Goal: Manage account settings

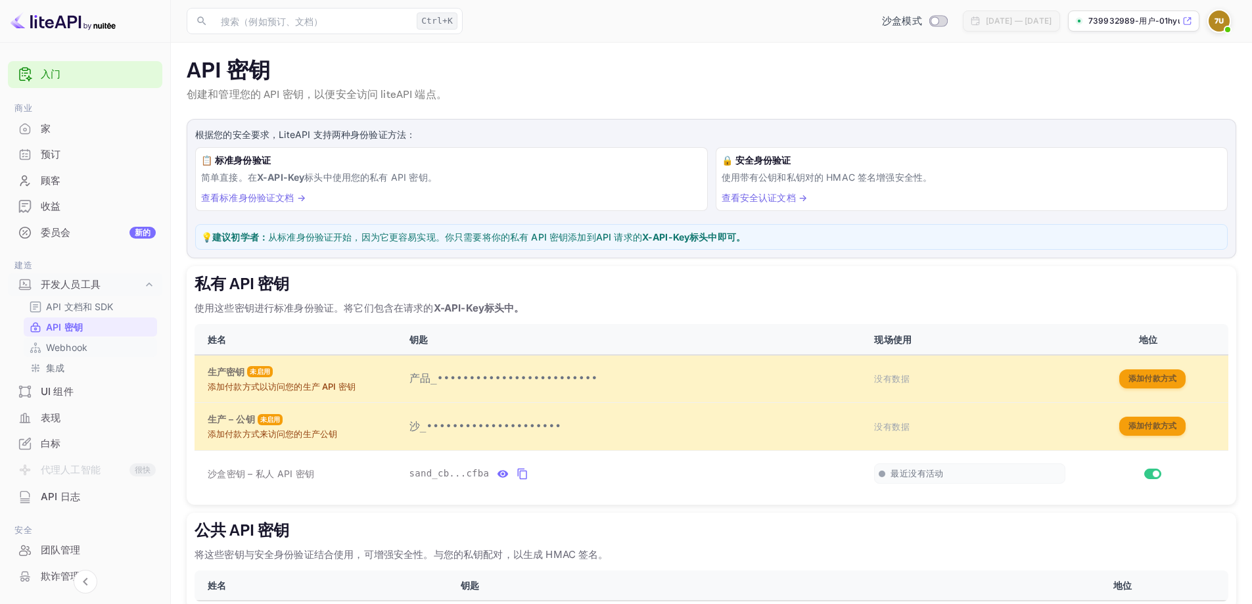
click at [89, 348] on link "Webhook" at bounding box center [90, 347] width 123 height 14
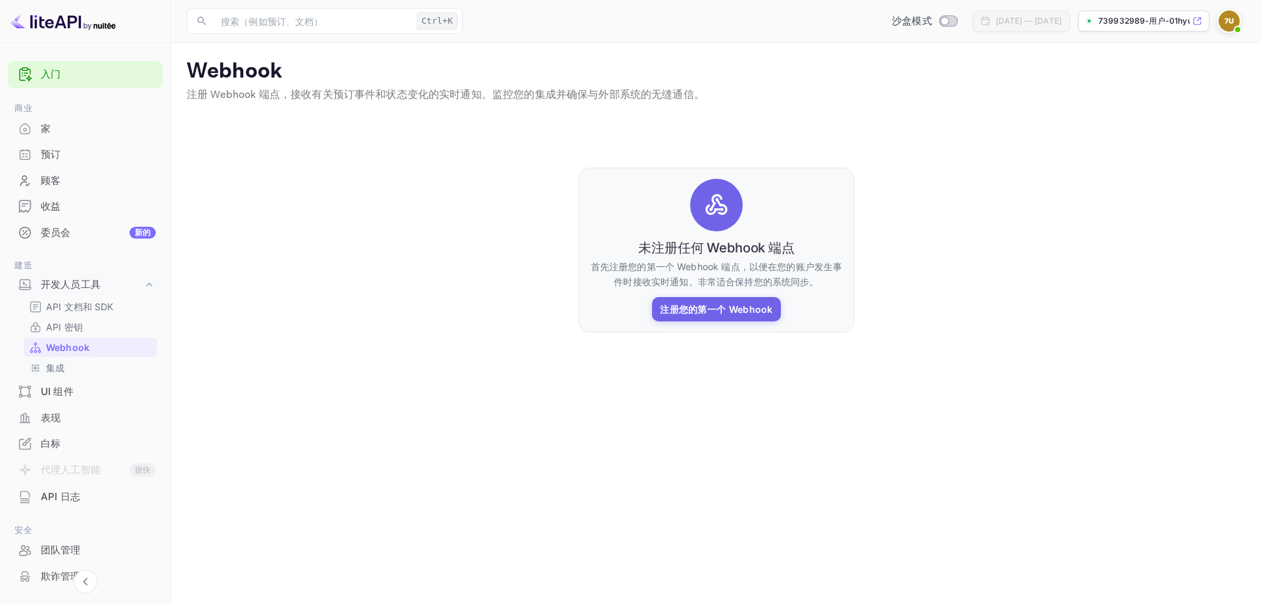
click at [80, 369] on link "集成" at bounding box center [90, 368] width 123 height 14
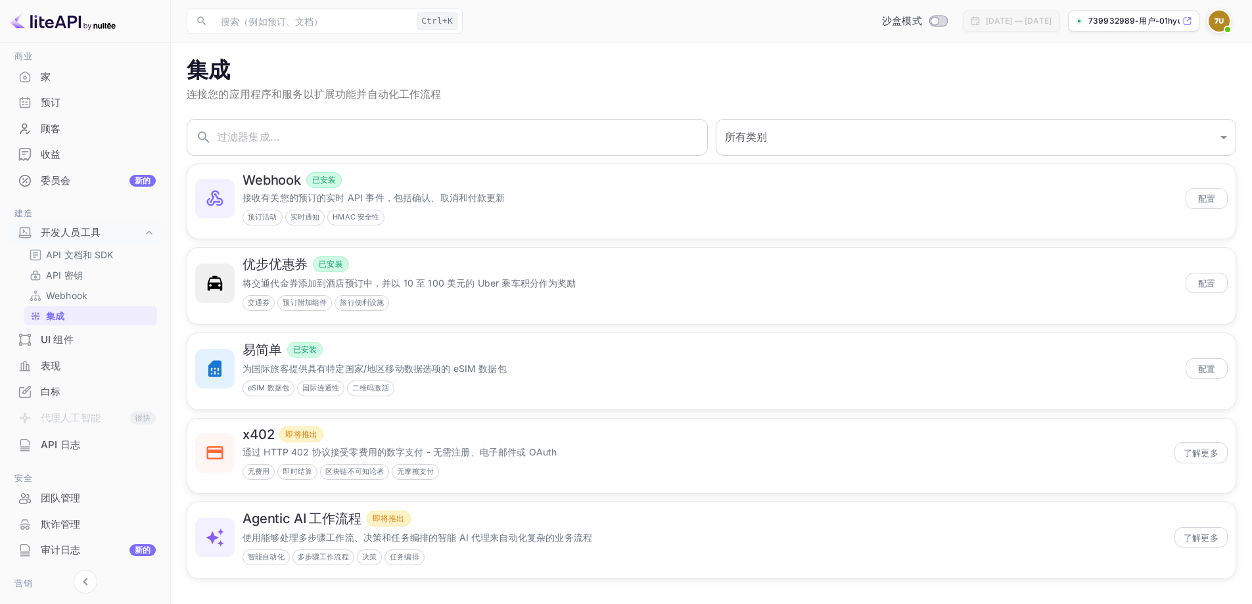
scroll to position [137, 0]
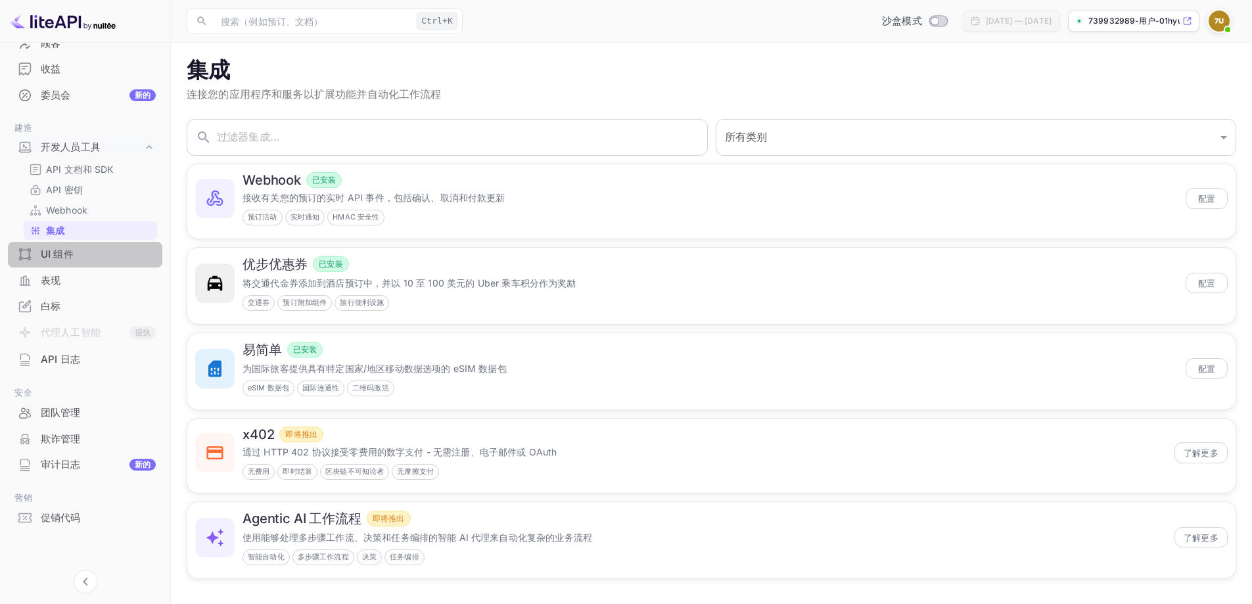
click at [89, 260] on div "UI 组件" at bounding box center [98, 254] width 115 height 15
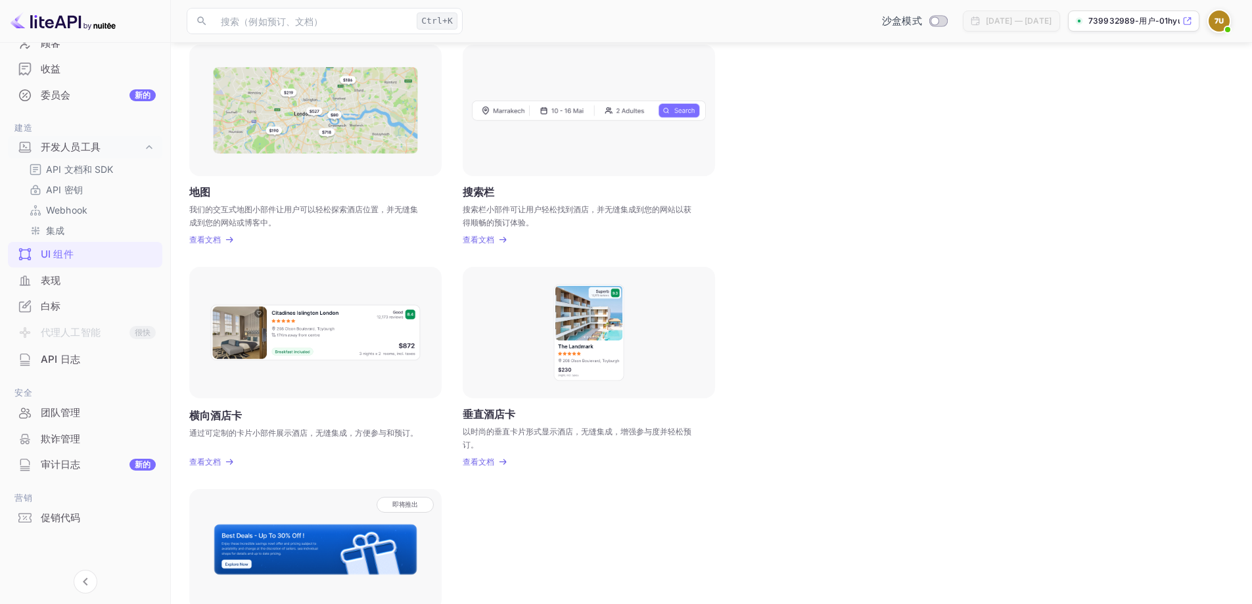
scroll to position [197, 0]
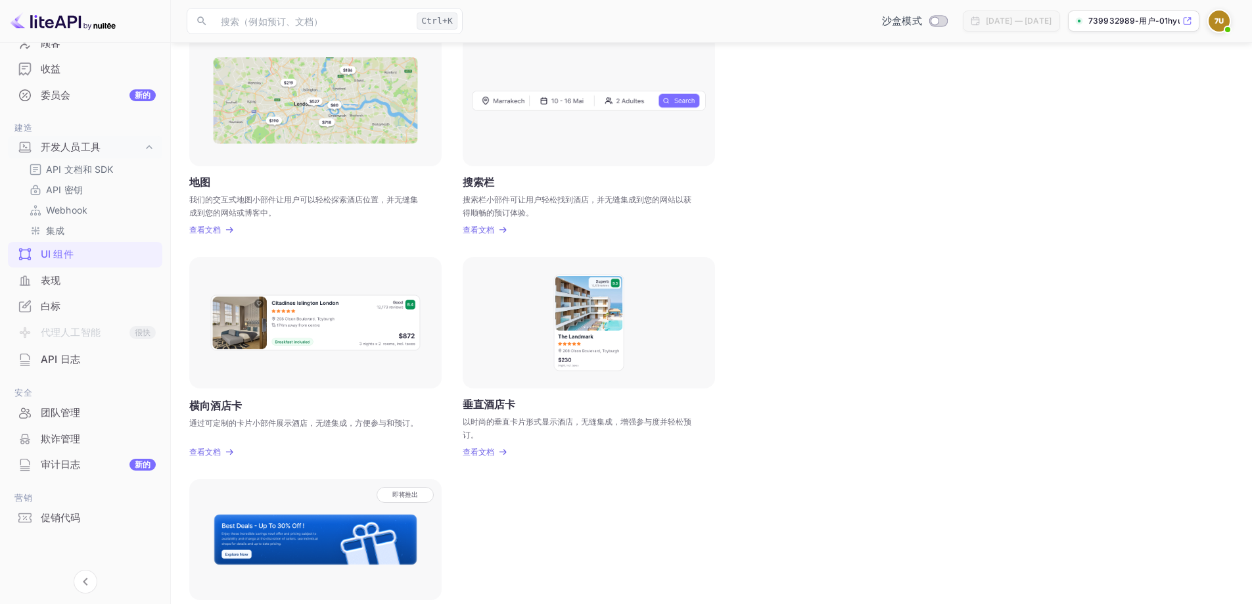
click at [95, 278] on div "表现" at bounding box center [98, 280] width 115 height 15
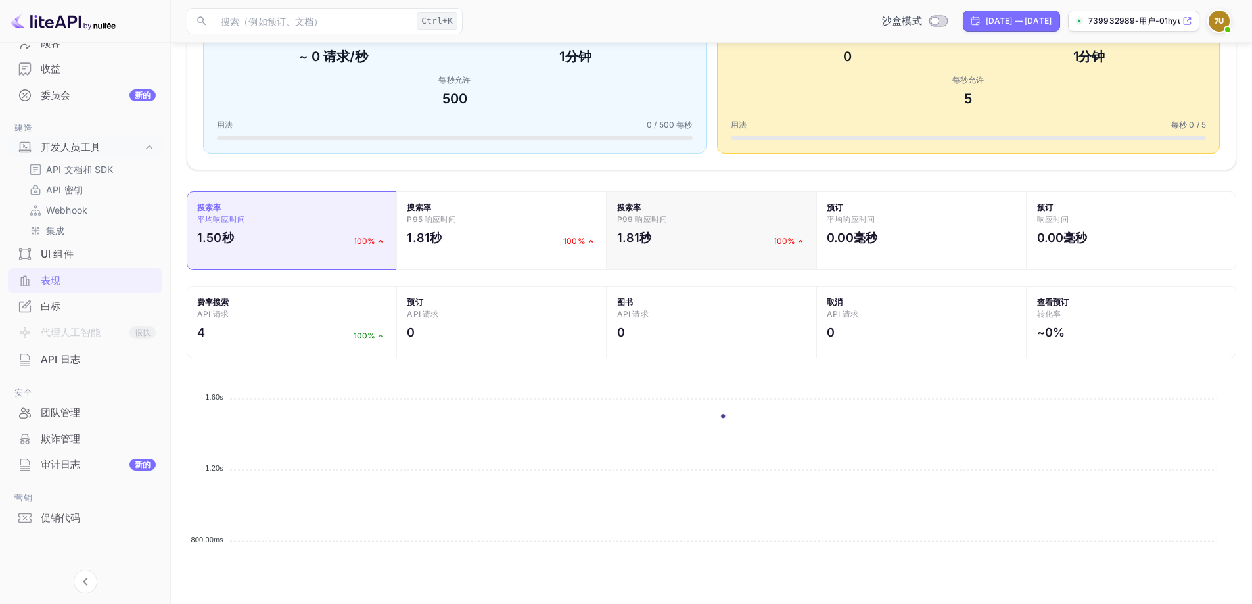
scroll to position [263, 0]
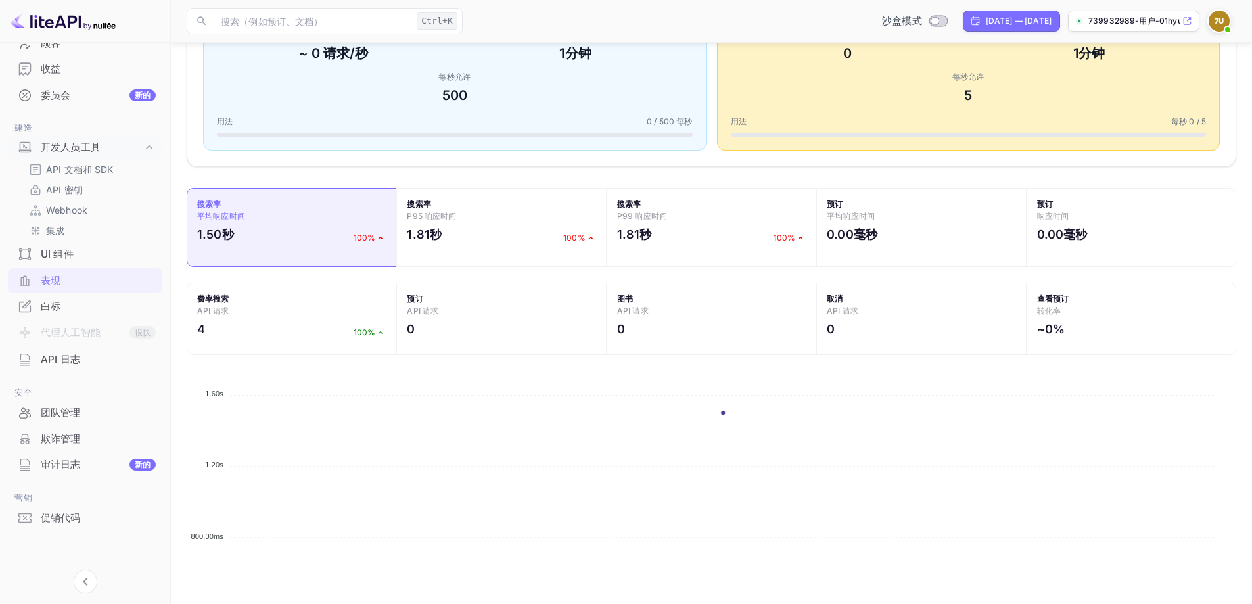
click at [98, 302] on div "白标" at bounding box center [98, 306] width 115 height 15
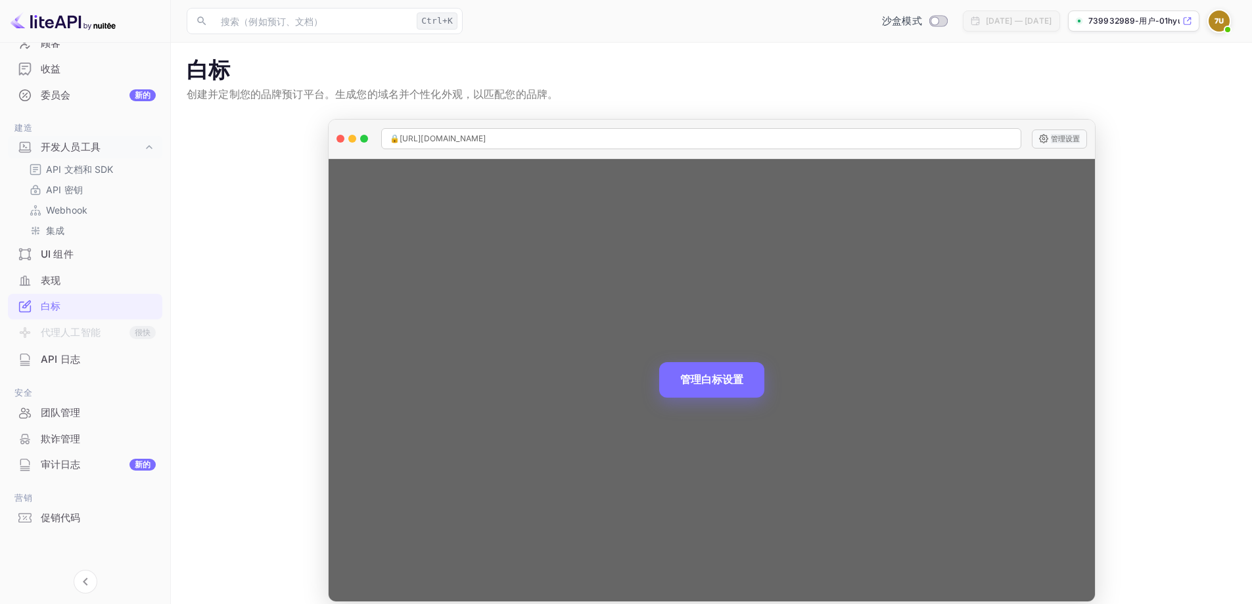
click at [1062, 137] on font "管理设置" at bounding box center [1065, 138] width 29 height 9
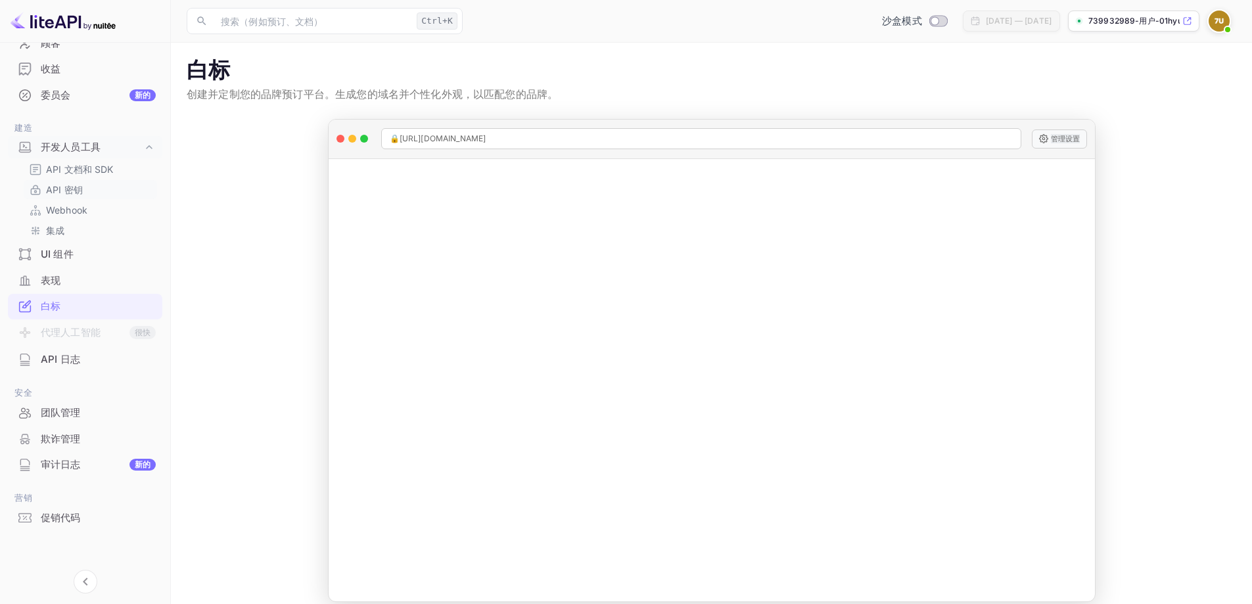
click at [69, 187] on font "API 密钥" at bounding box center [64, 189] width 37 height 11
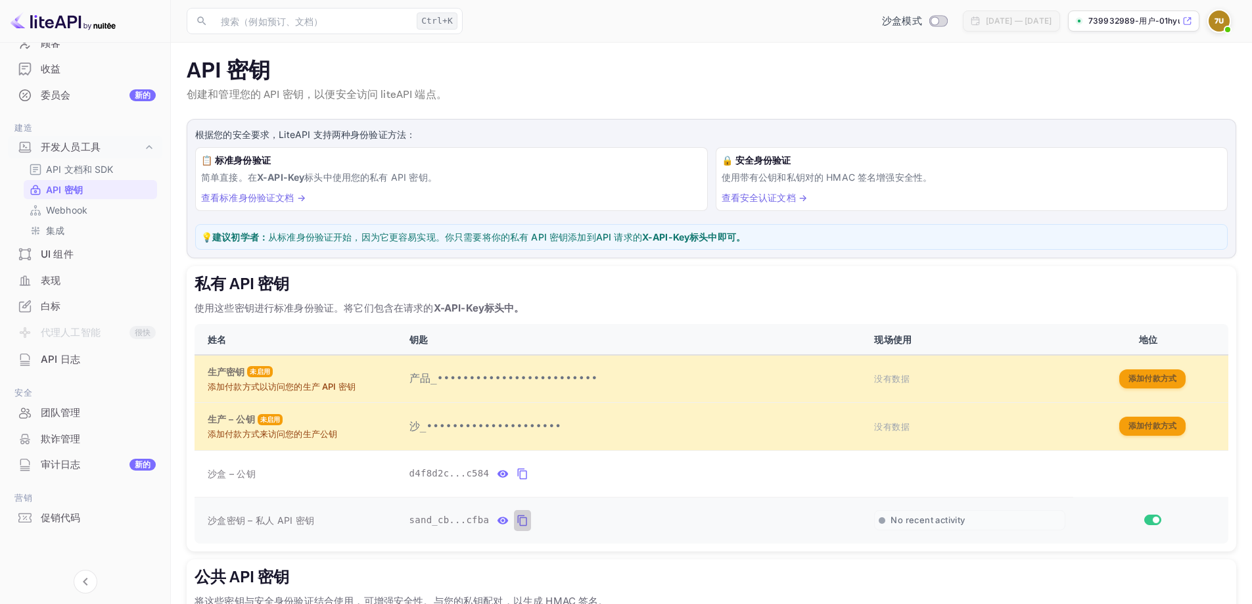
click at [516, 520] on icon "私有 API 密钥表" at bounding box center [522, 521] width 12 height 16
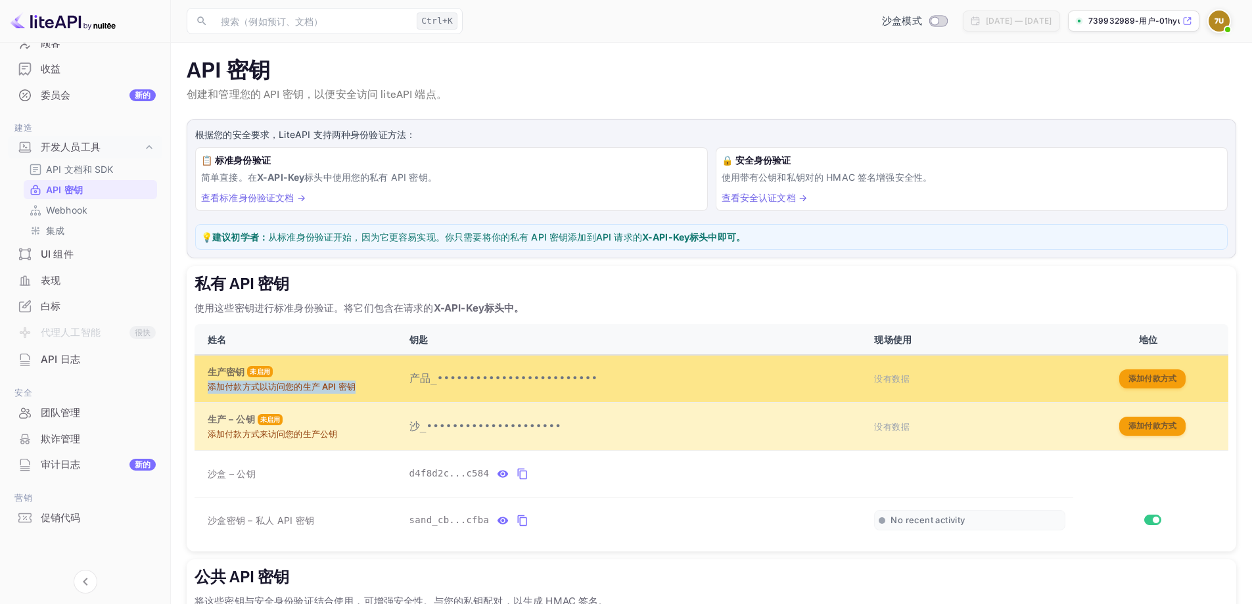
drag, startPoint x: 228, startPoint y: 383, endPoint x: 354, endPoint y: 387, distance: 126.2
click at [354, 387] on font "添加付款方式以访问您的生产 API 密钥" at bounding box center [282, 386] width 148 height 11
click at [352, 394] on td "生产密钥 未启用 添加付款方式以访问您的生产 API 密钥" at bounding box center [297, 379] width 207 height 48
click at [1151, 376] on font "添加付款方式" at bounding box center [1152, 378] width 49 height 10
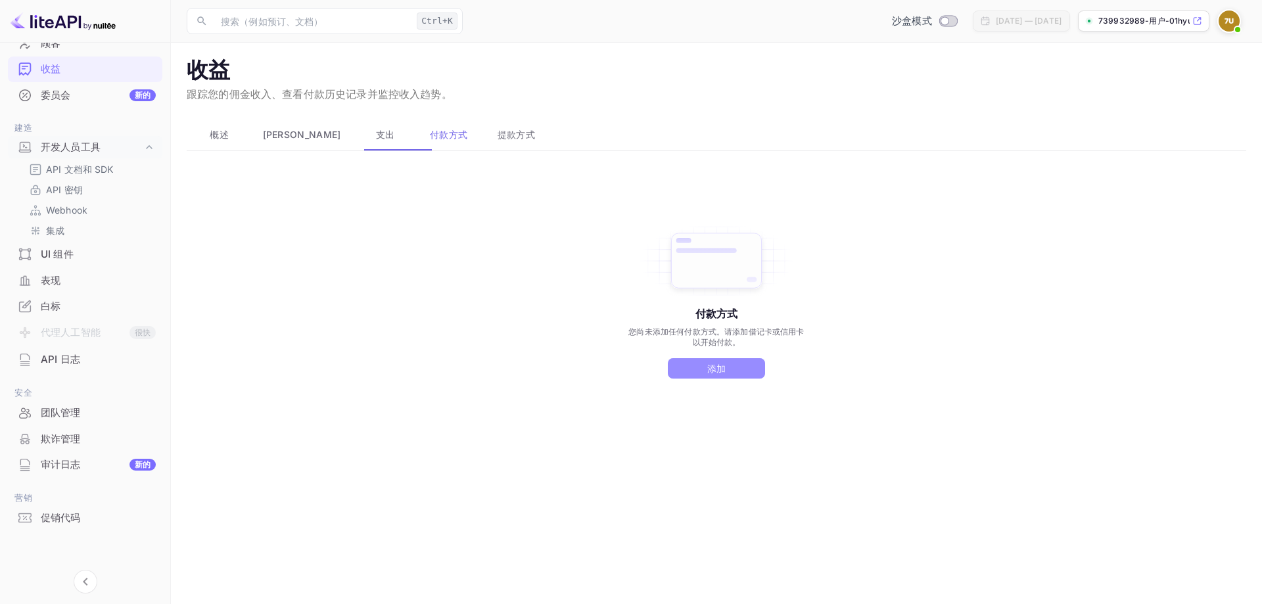
click at [722, 361] on font "添加" at bounding box center [716, 368] width 19 height 16
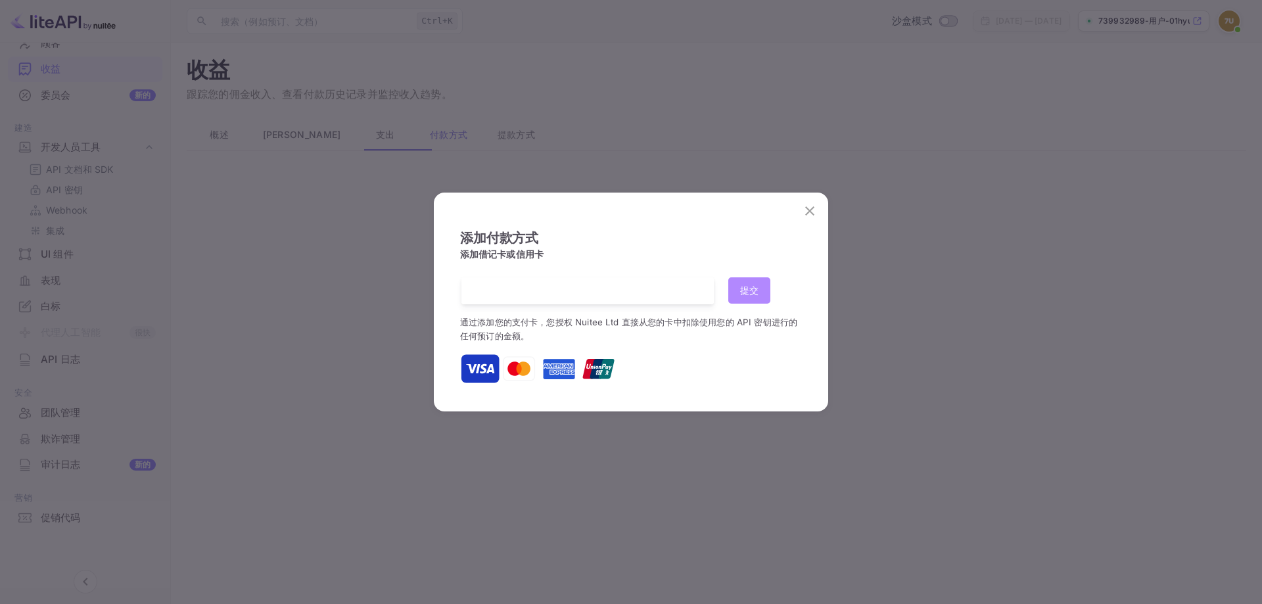
click at [748, 292] on font "提交" at bounding box center [749, 290] width 19 height 11
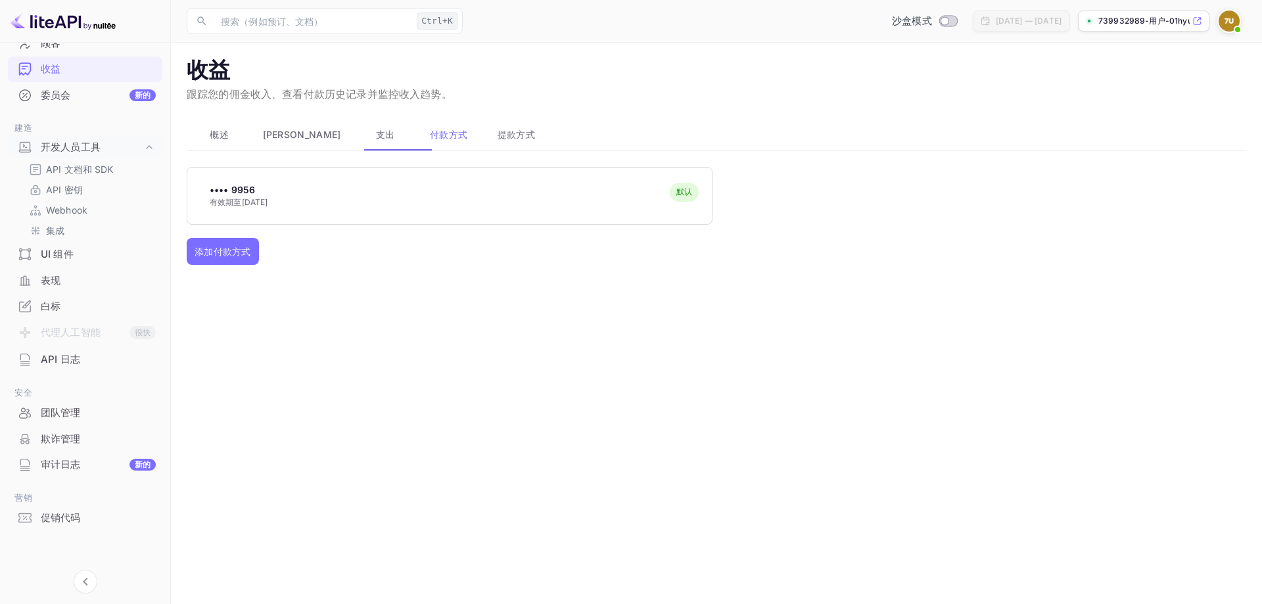
click at [668, 361] on div "•••• 9956 有效期至 2035 年 2 月 默认 添加付款方式" at bounding box center [716, 315] width 1059 height 296
click at [67, 189] on font "API 密钥" at bounding box center [64, 189] width 37 height 11
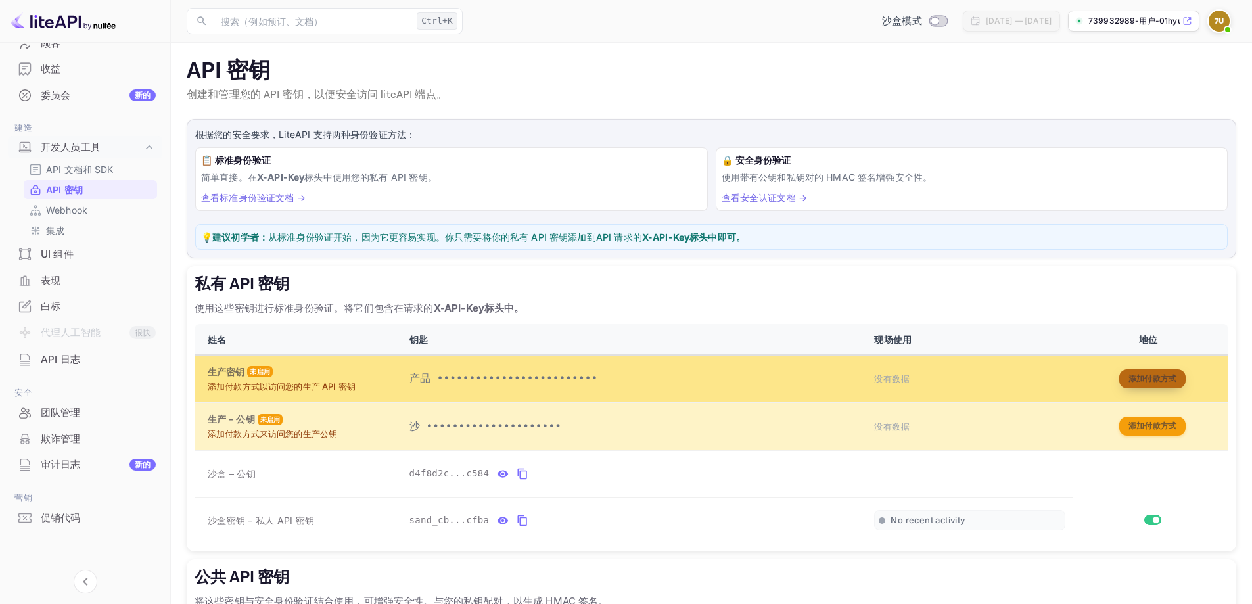
click at [1175, 372] on font "添加付款方式" at bounding box center [1152, 379] width 49 height 14
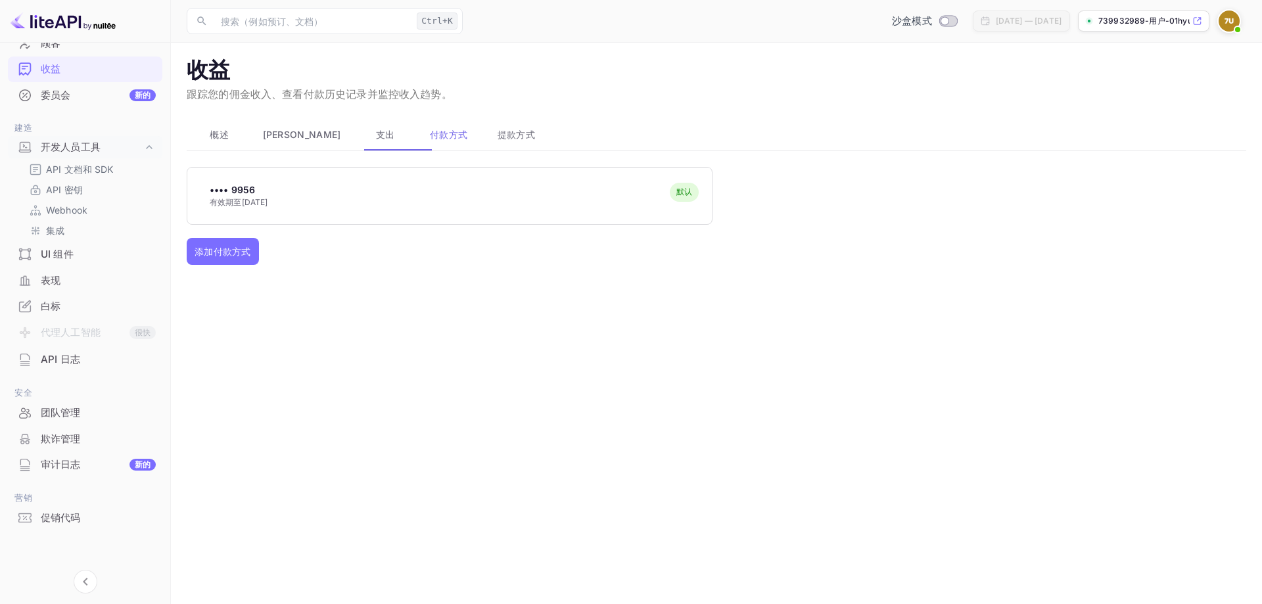
click at [407, 189] on div "•••• 9956 有效期至 2035 年 2 月 默认" at bounding box center [449, 196] width 524 height 52
click at [76, 193] on font "API 密钥" at bounding box center [64, 189] width 37 height 11
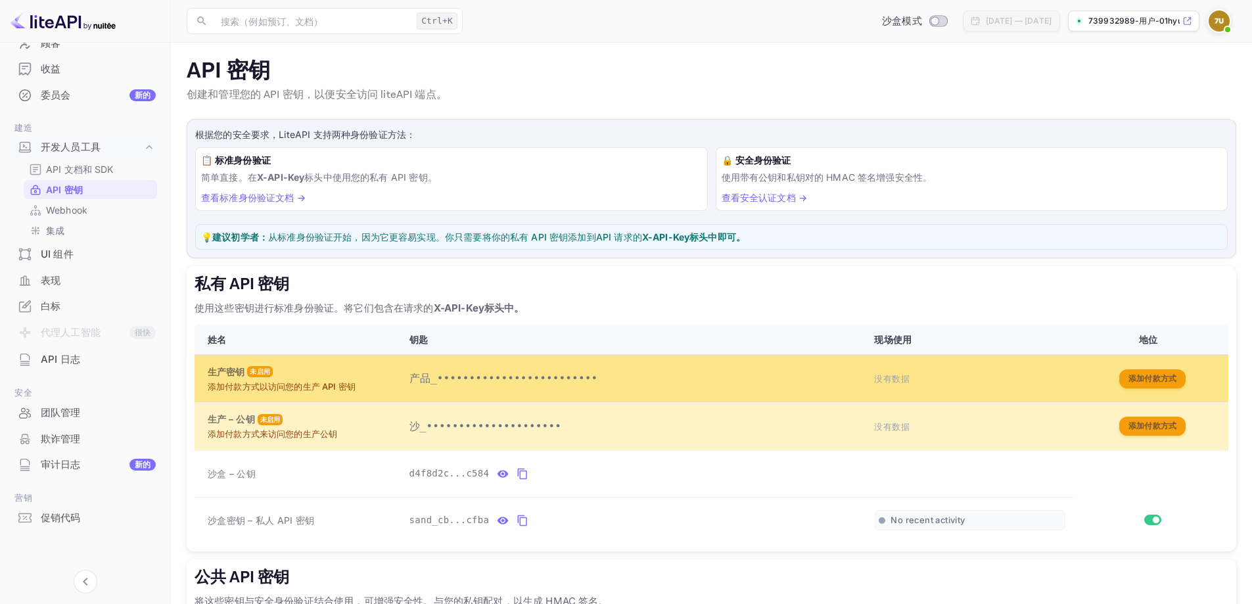
click at [258, 372] on font "未启用" at bounding box center [260, 371] width 20 height 8
click at [390, 377] on div "生产密钥 未启用" at bounding box center [301, 372] width 186 height 14
click at [1154, 383] on font "添加付款方式" at bounding box center [1152, 378] width 49 height 10
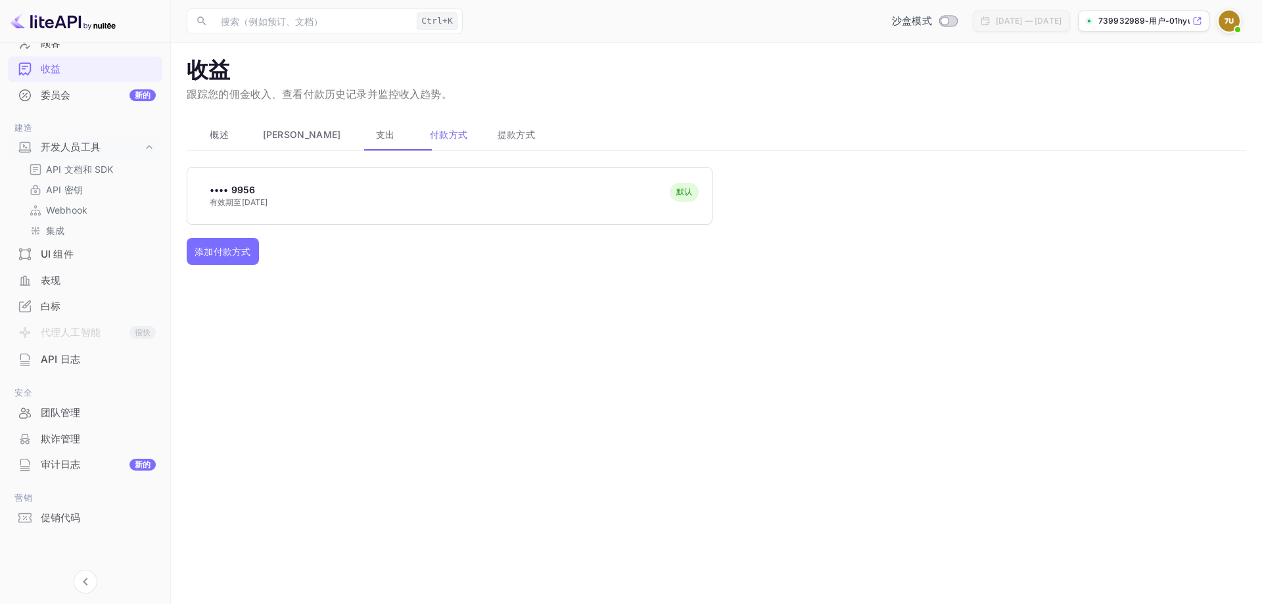
drag, startPoint x: 478, startPoint y: 206, endPoint x: 396, endPoint y: 190, distance: 83.0
click at [396, 190] on div "•••• 9956 有效期至 2035 年 2 月 默认" at bounding box center [449, 196] width 524 height 52
click at [337, 200] on div "•••• 9956 有效期至 2035 年 2 月 默认" at bounding box center [449, 196] width 524 height 52
click at [497, 131] on font "提款方式" at bounding box center [515, 134] width 37 height 11
click at [430, 133] on font "付款方式" at bounding box center [448, 134] width 37 height 11
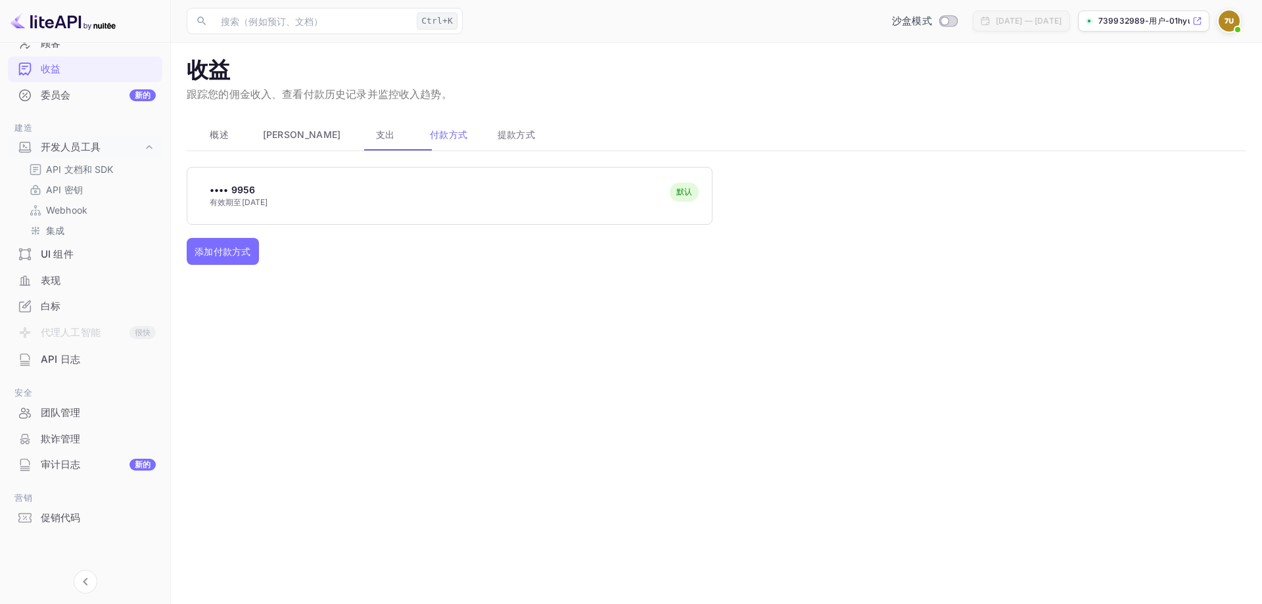
click at [215, 131] on font "概述" at bounding box center [219, 134] width 19 height 11
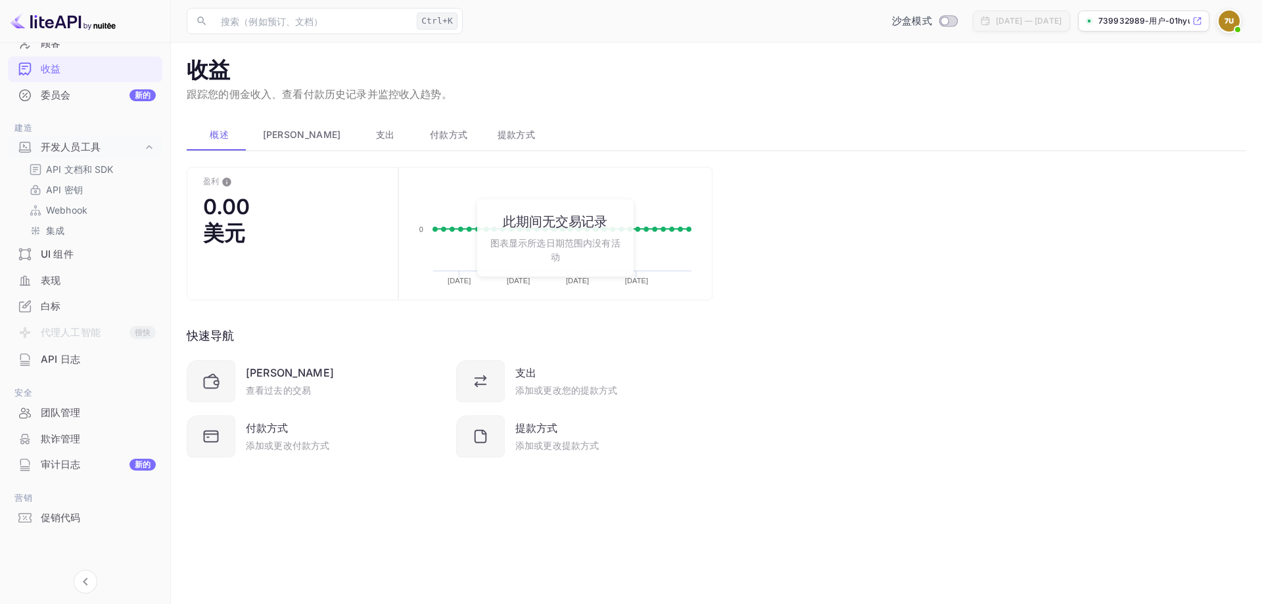
click at [277, 130] on font "平衡" at bounding box center [302, 134] width 78 height 11
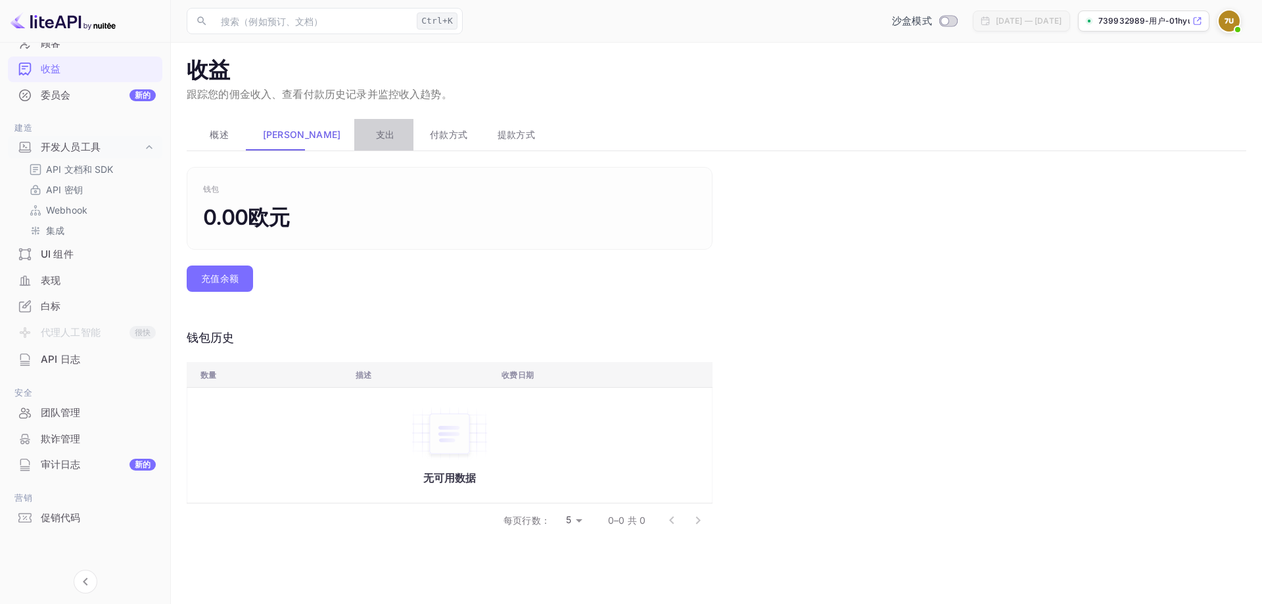
click at [376, 131] on font "支出" at bounding box center [385, 134] width 19 height 11
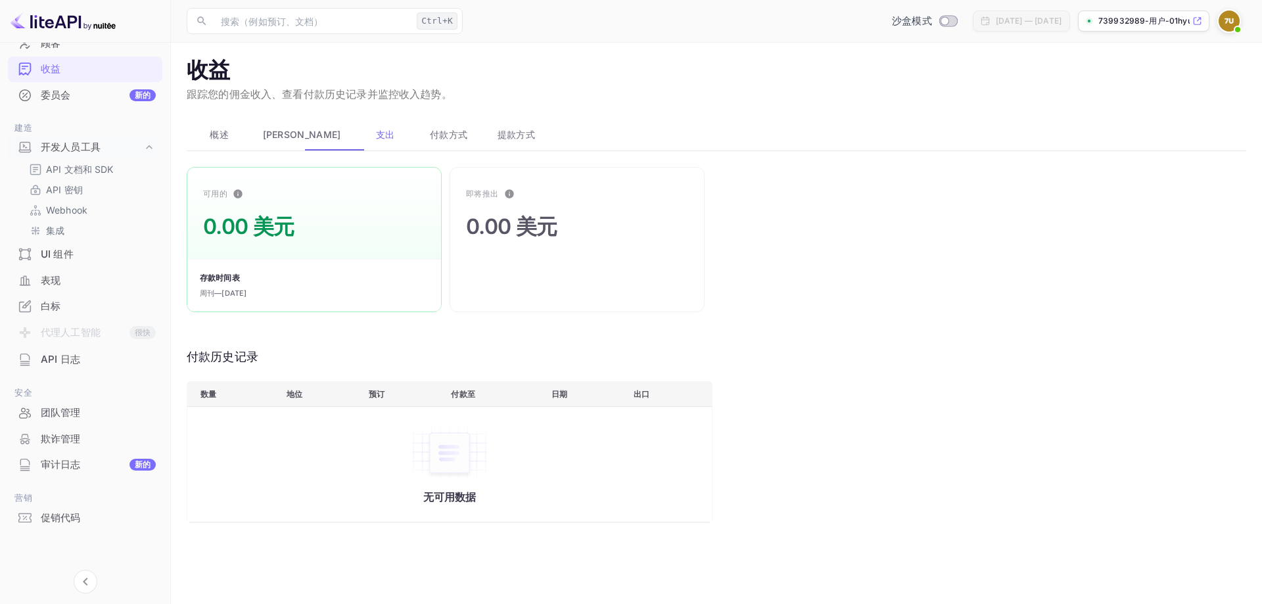
click at [430, 135] on font "付款方式" at bounding box center [448, 134] width 37 height 11
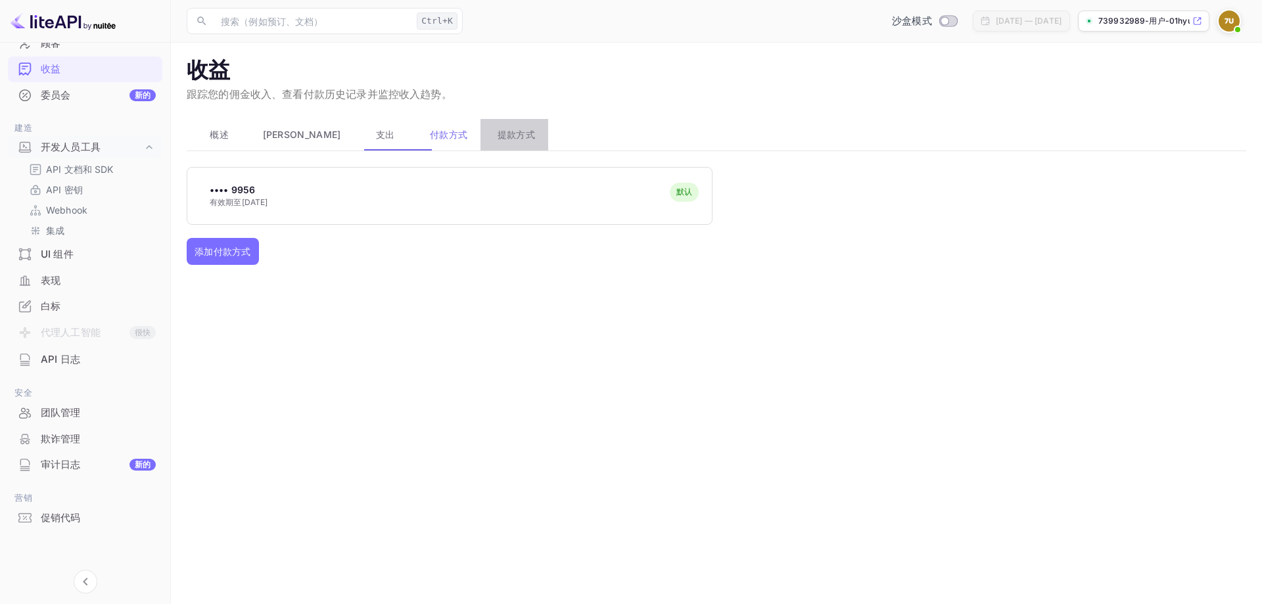
click at [497, 135] on font "提款方式" at bounding box center [515, 134] width 37 height 11
click at [560, 185] on div "连接" at bounding box center [549, 188] width 30 height 21
click at [550, 186] on font "连接" at bounding box center [549, 188] width 16 height 10
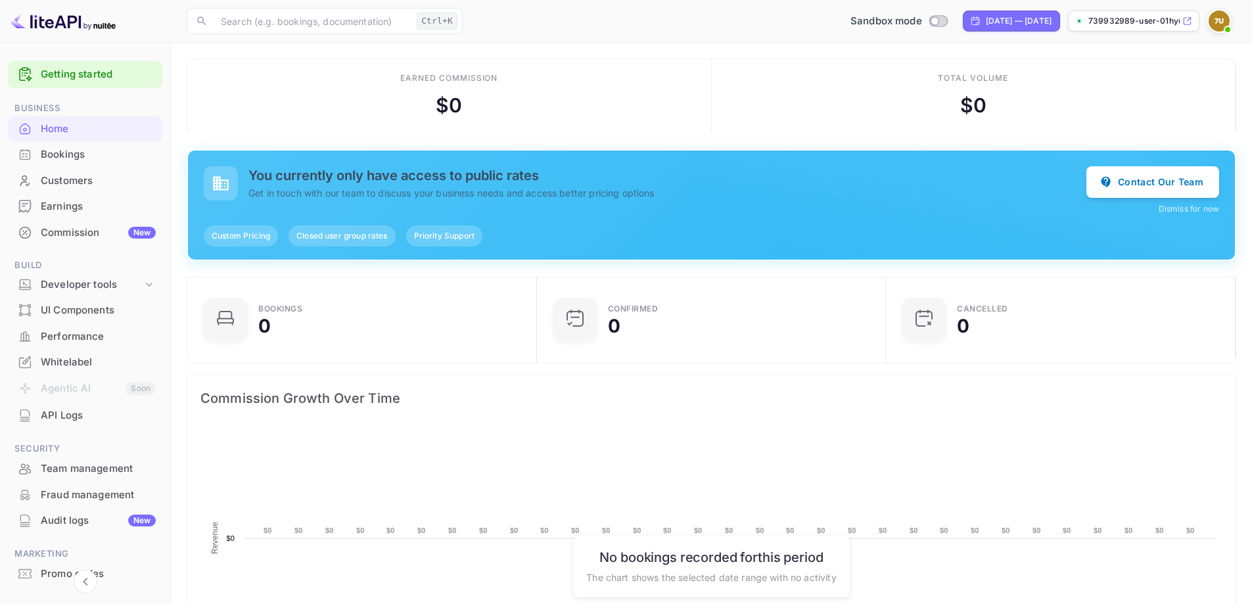
scroll to position [204, 331]
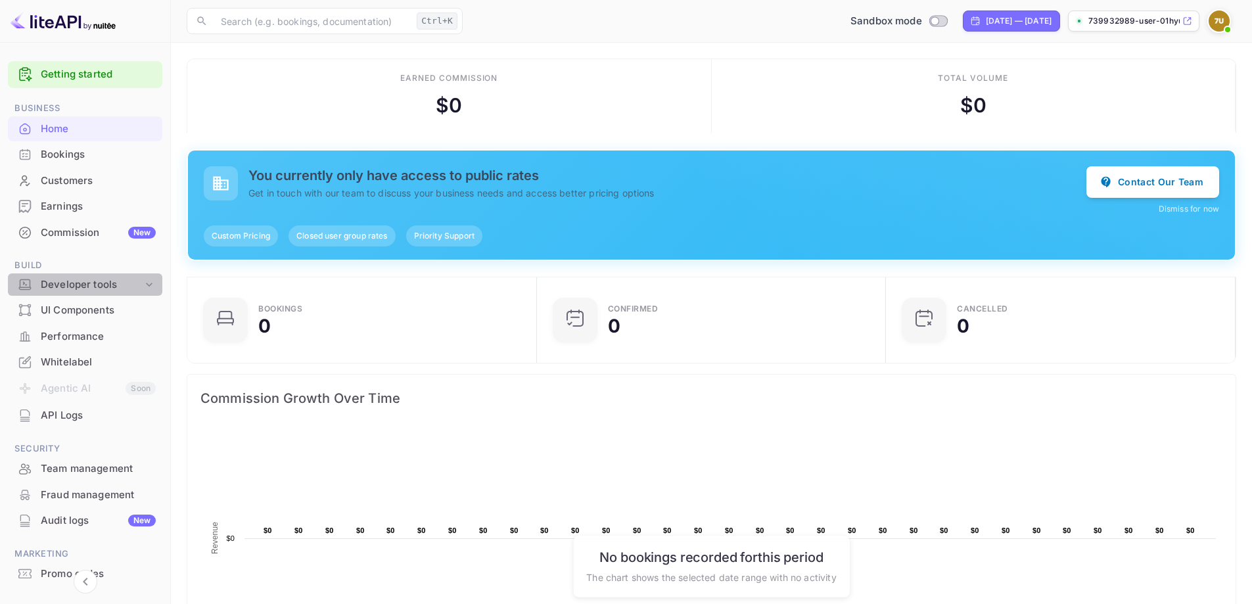
click at [143, 280] on icon at bounding box center [149, 284] width 13 height 13
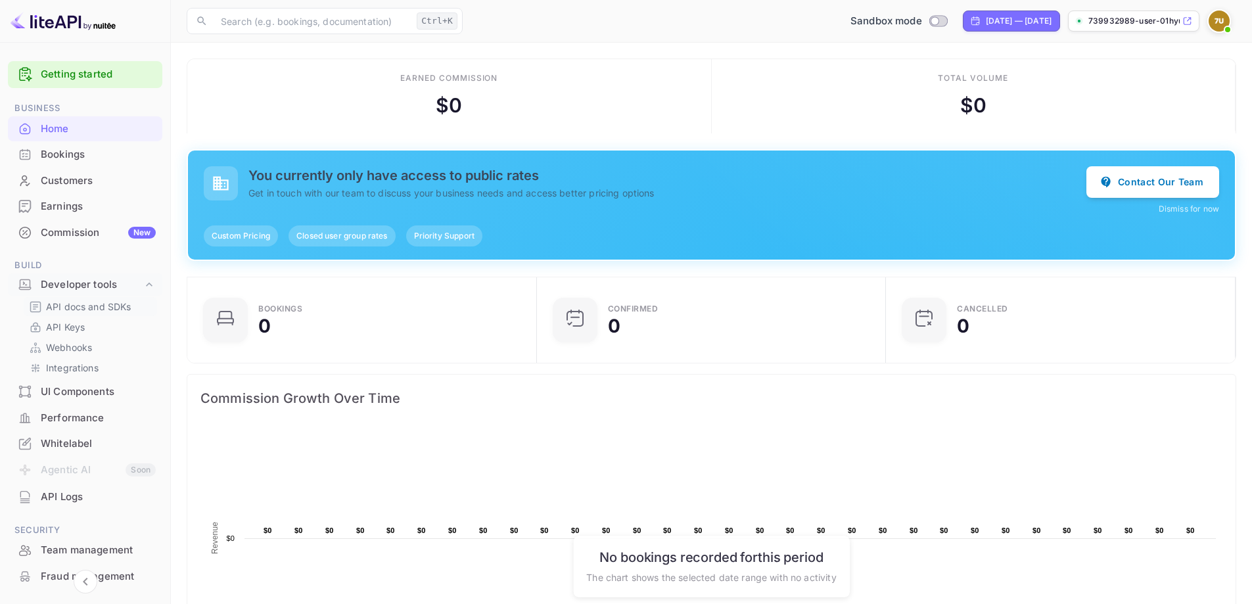
click at [116, 308] on p "API docs and SDKs" at bounding box center [88, 307] width 85 height 14
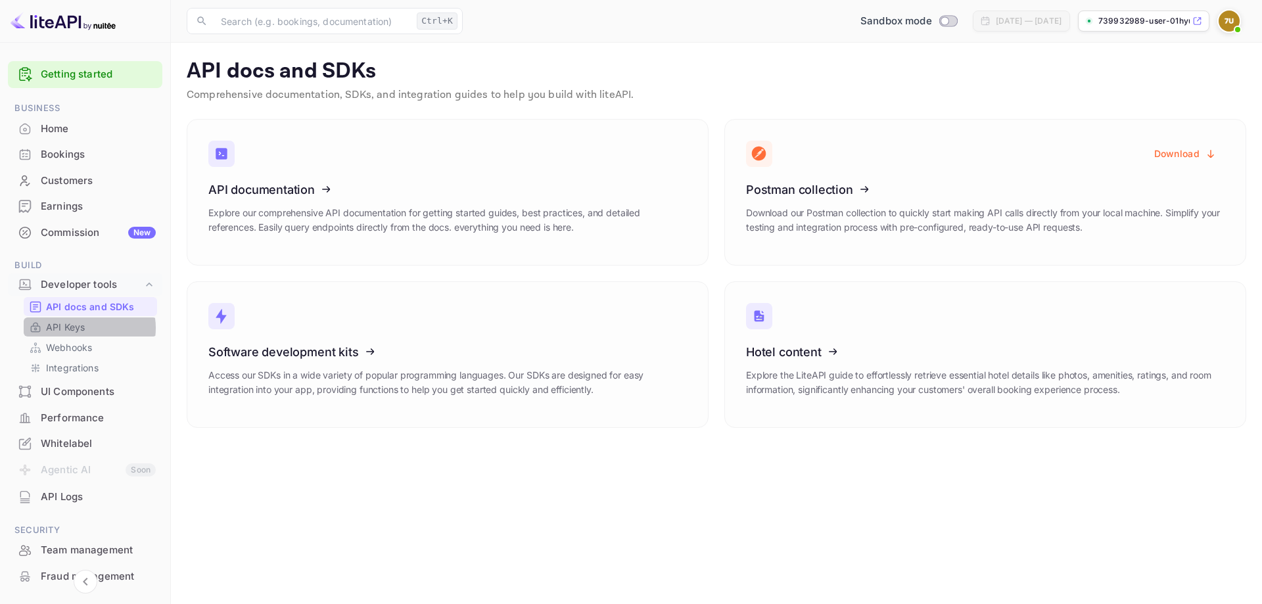
click at [87, 328] on link "API Keys" at bounding box center [90, 327] width 123 height 14
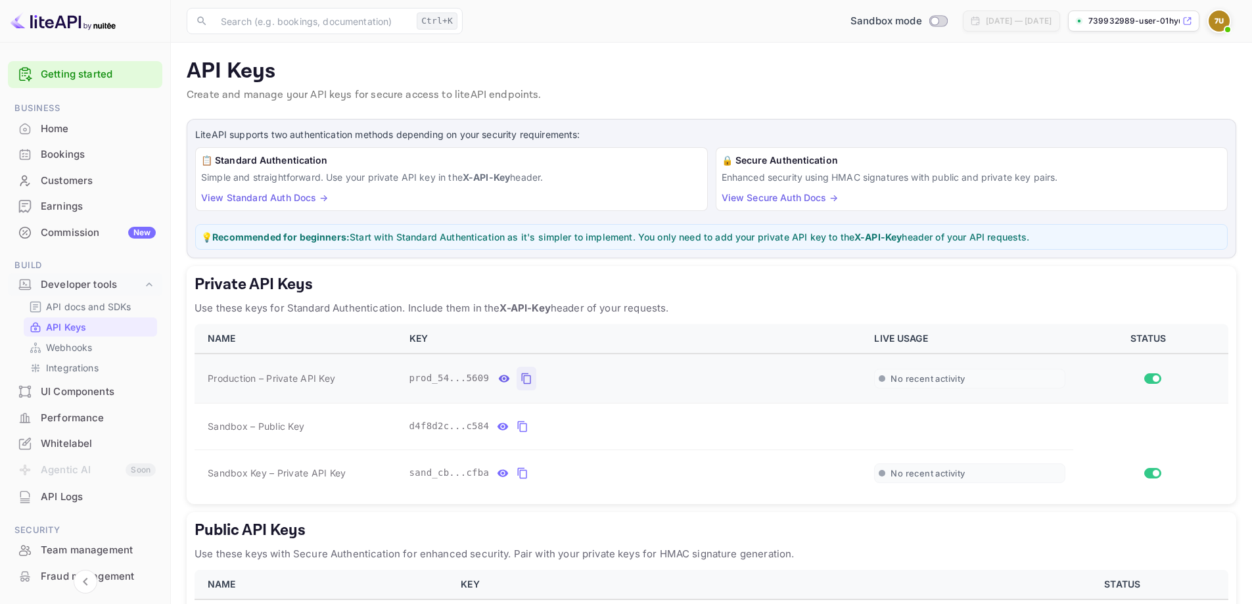
click at [522, 380] on icon "private api keys table" at bounding box center [526, 378] width 9 height 11
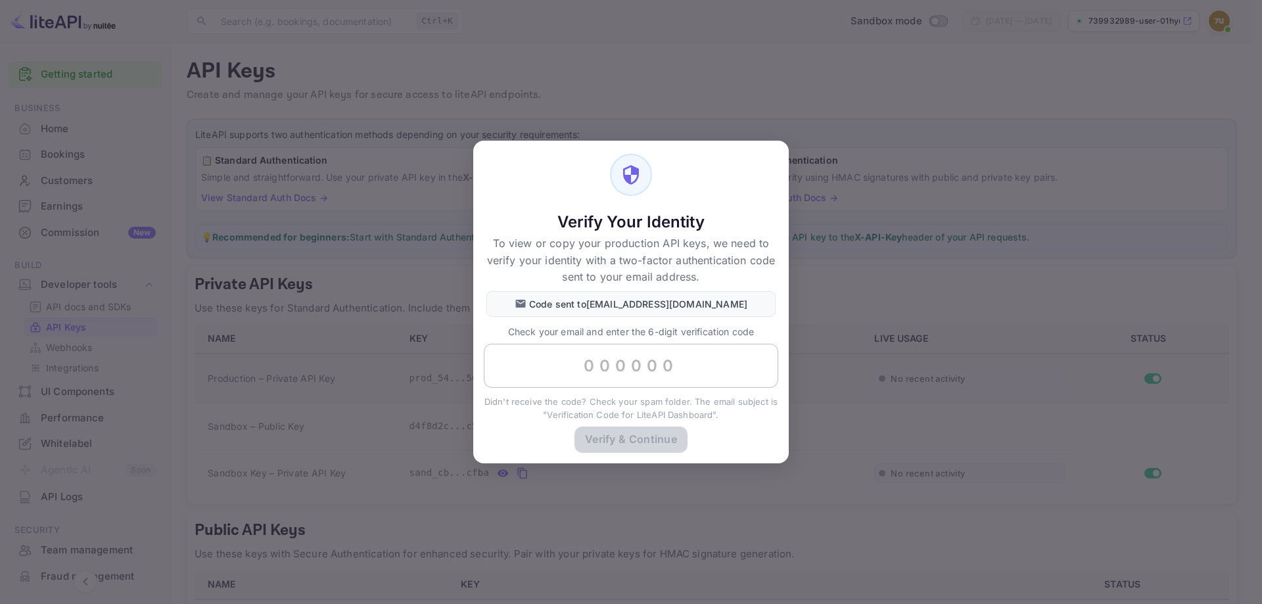
click at [630, 363] on input "text" at bounding box center [631, 366] width 294 height 45
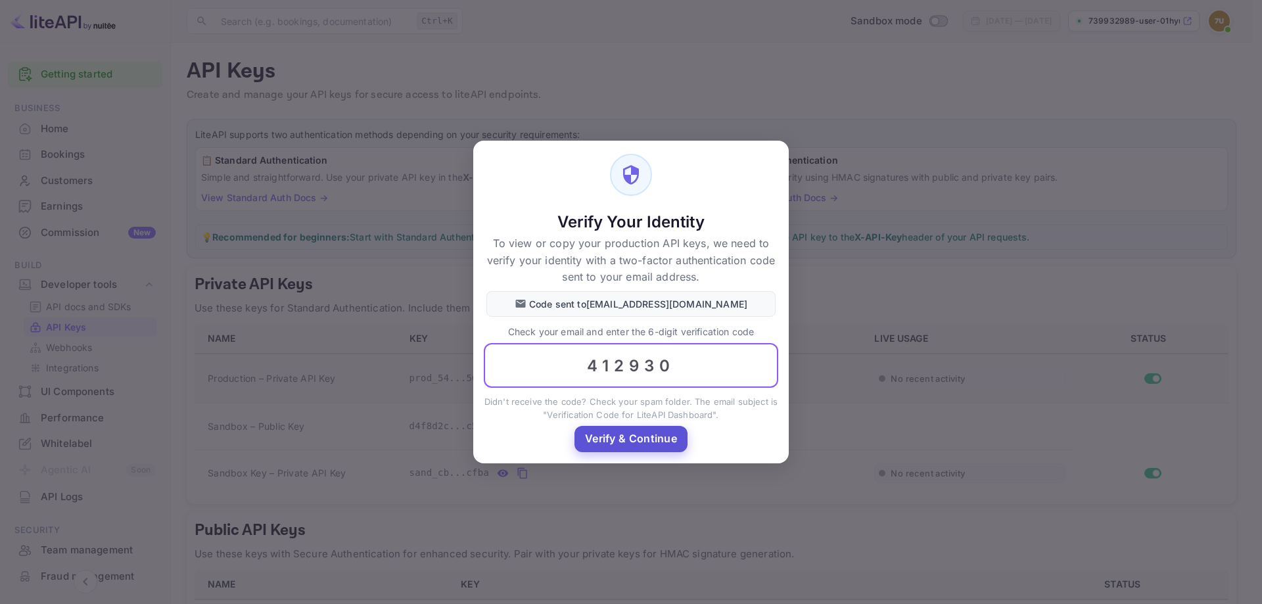
type input "412930"
click at [654, 446] on button "Verify & Continue" at bounding box center [630, 439] width 113 height 26
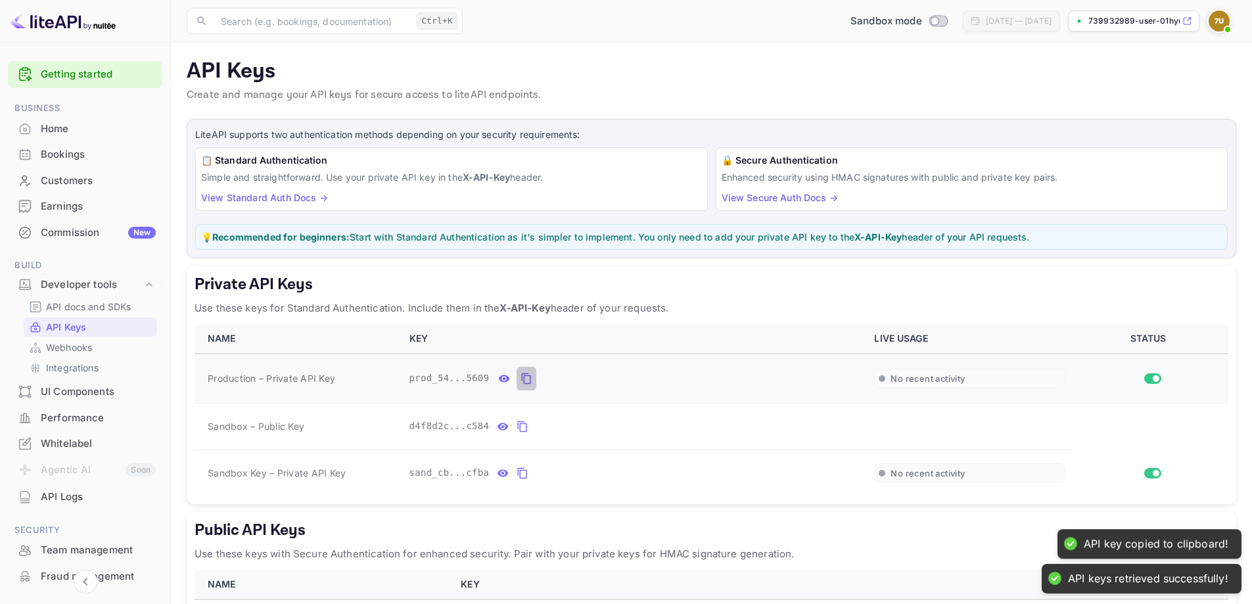
click at [520, 380] on icon "private api keys table" at bounding box center [526, 379] width 12 height 16
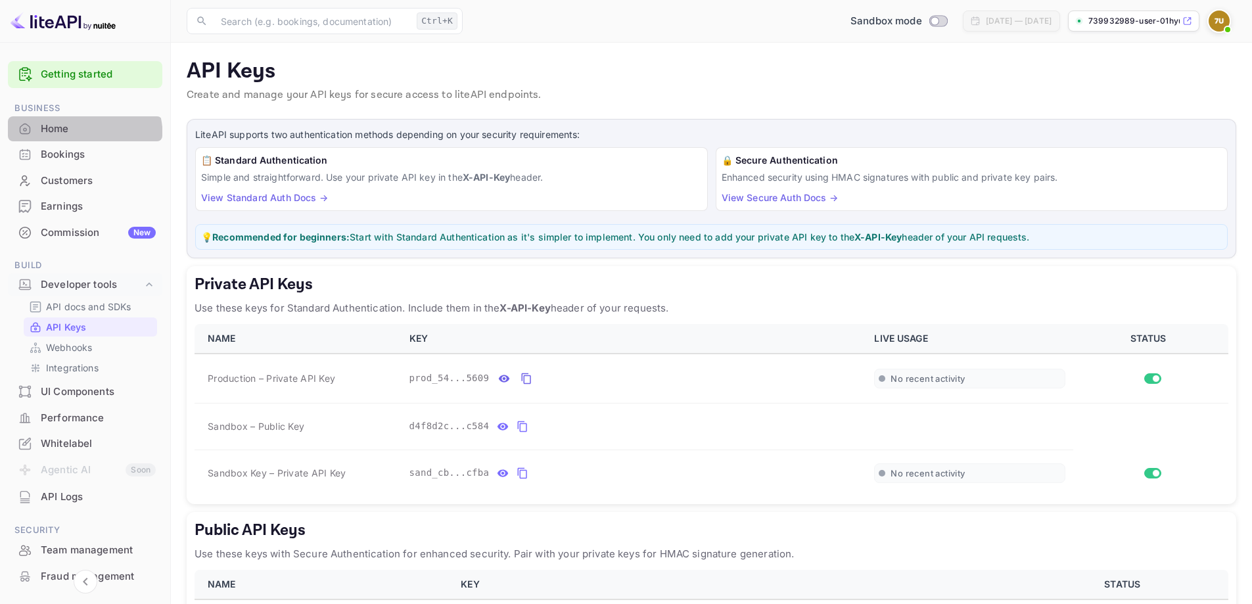
click at [57, 139] on div "Home" at bounding box center [85, 129] width 154 height 26
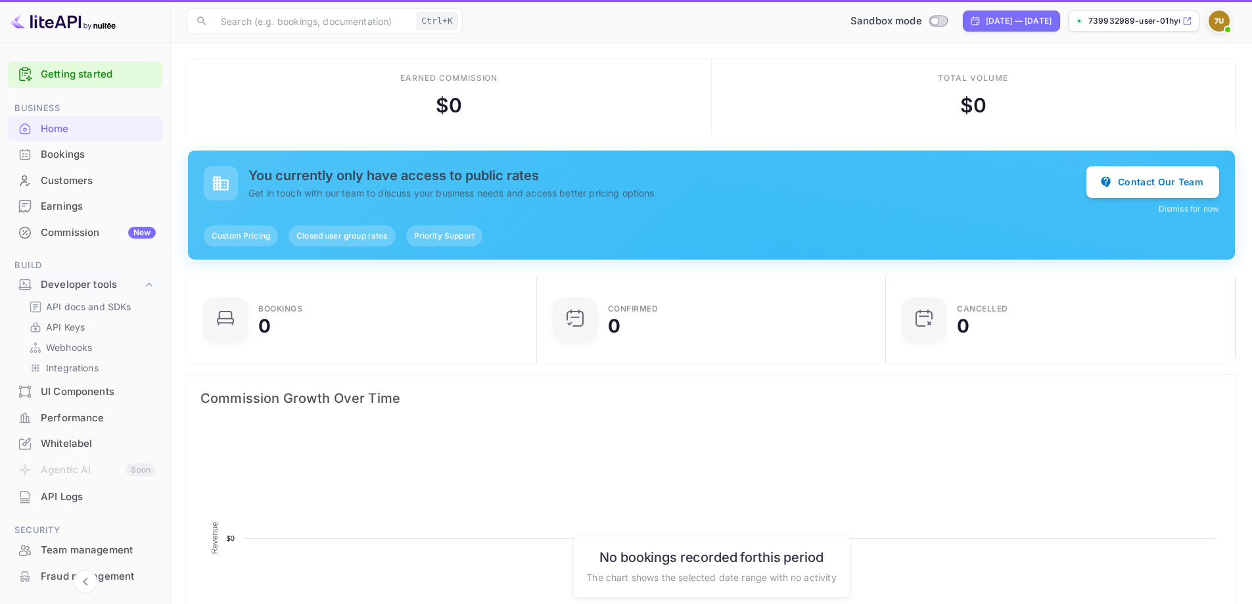
scroll to position [204, 331]
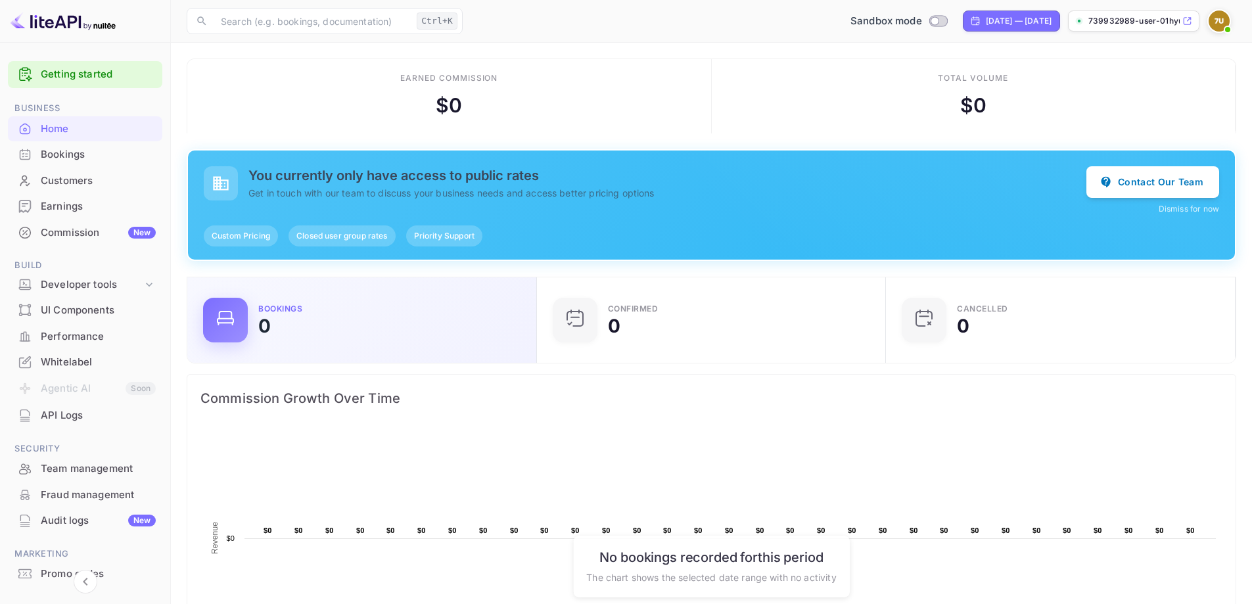
click at [281, 317] on div "Bookings 0" at bounding box center [389, 320] width 262 height 30
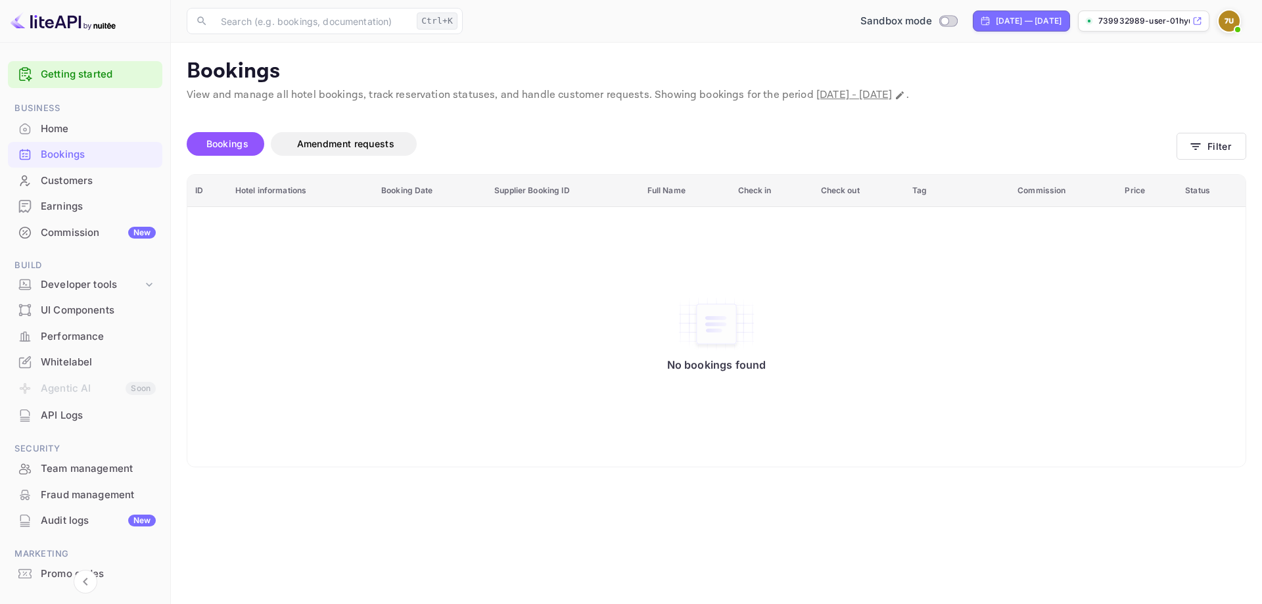
click at [62, 177] on div "Customers" at bounding box center [98, 180] width 115 height 15
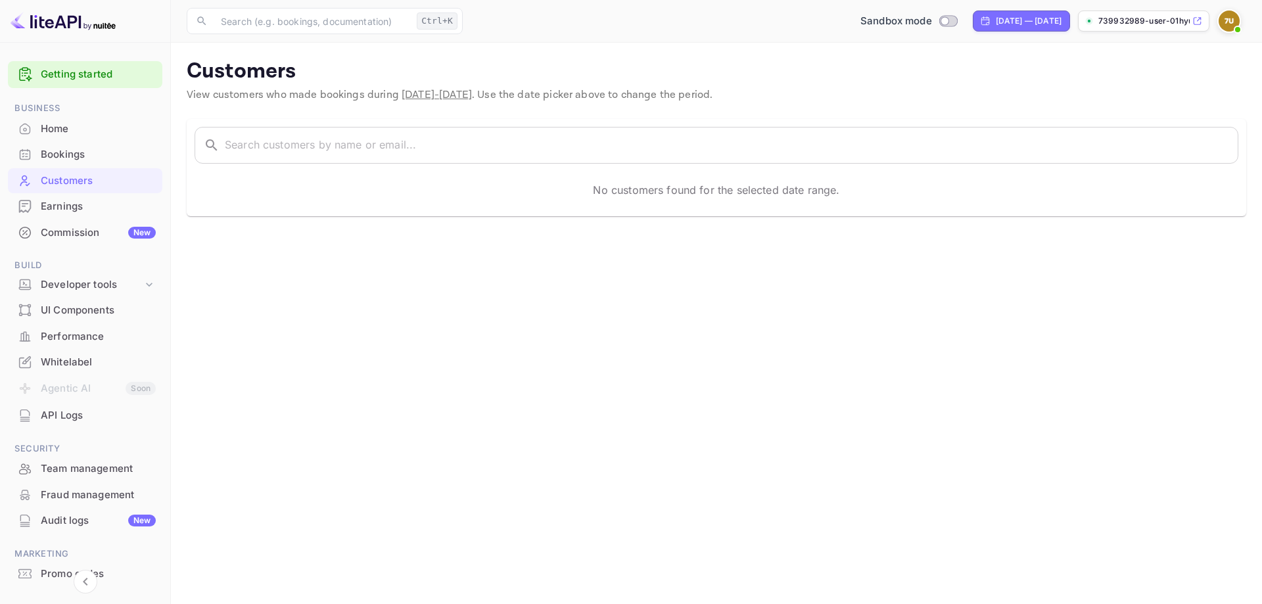
click at [90, 122] on div "Home" at bounding box center [98, 129] width 115 height 15
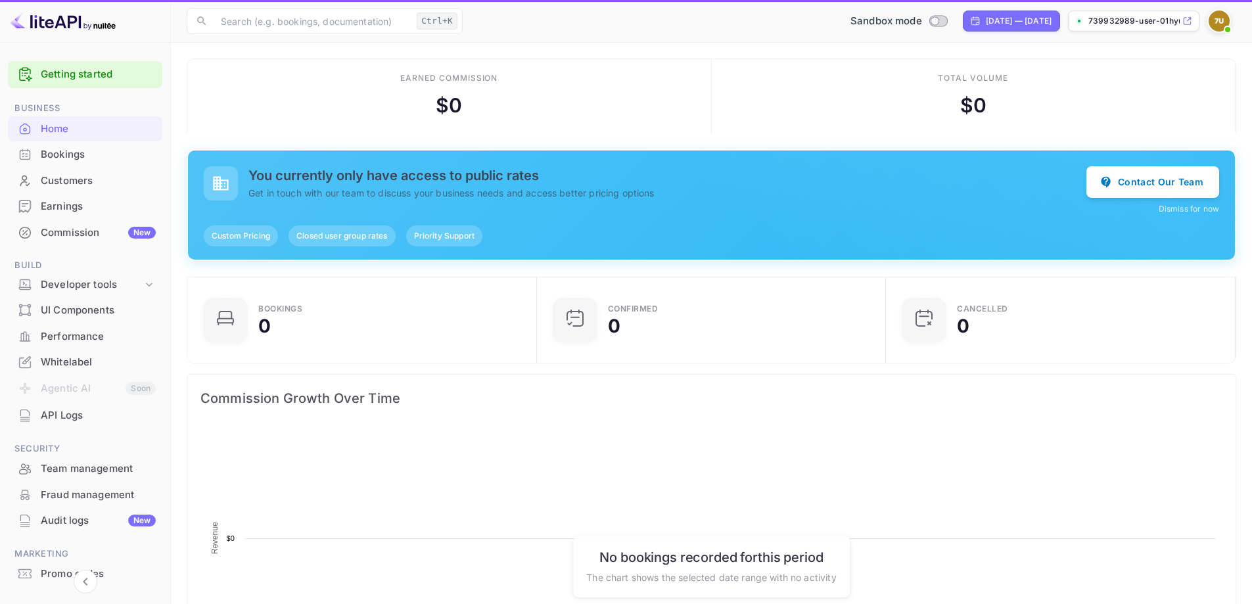
scroll to position [204, 331]
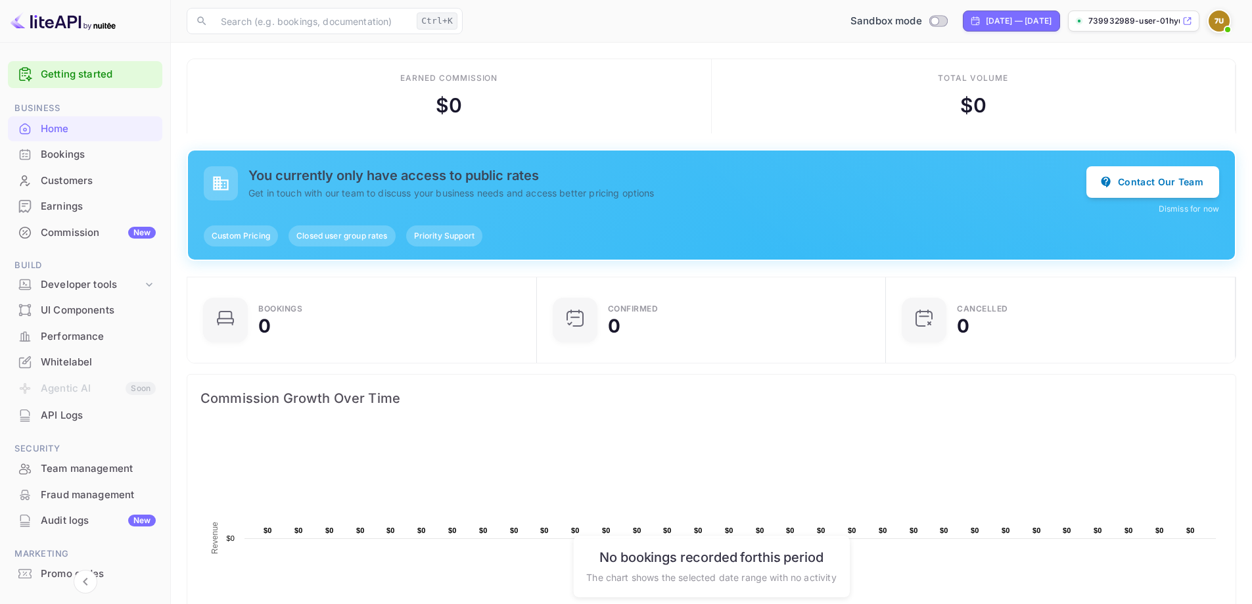
click at [58, 148] on div "Bookings" at bounding box center [98, 154] width 115 height 15
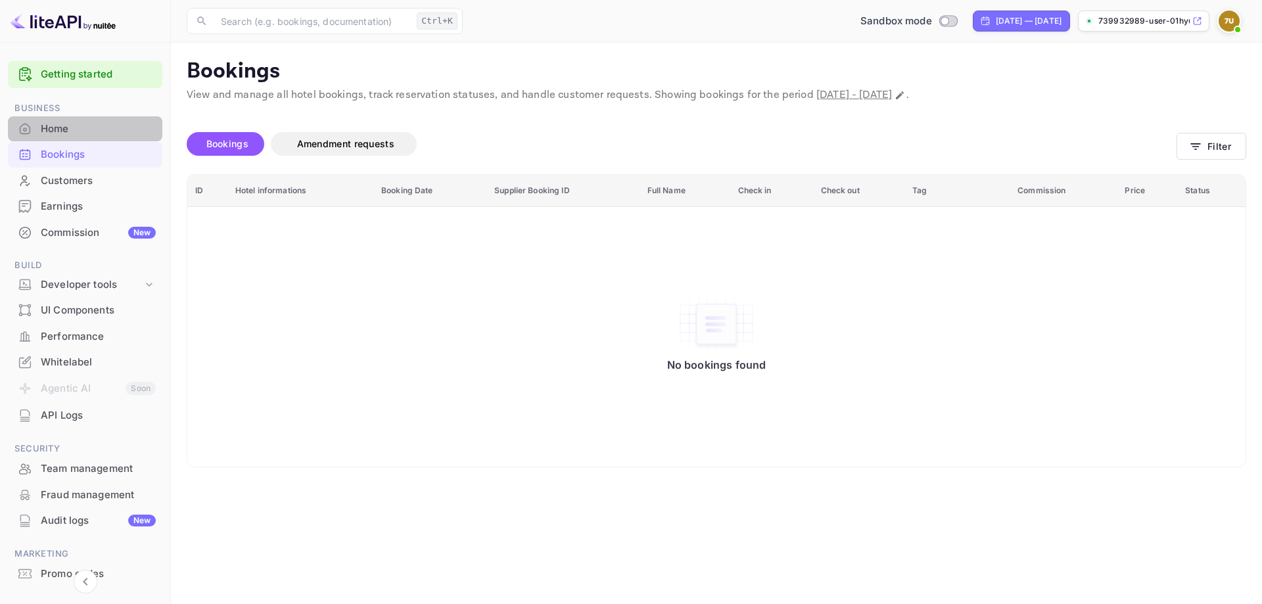
click at [91, 125] on div "Home" at bounding box center [98, 129] width 115 height 15
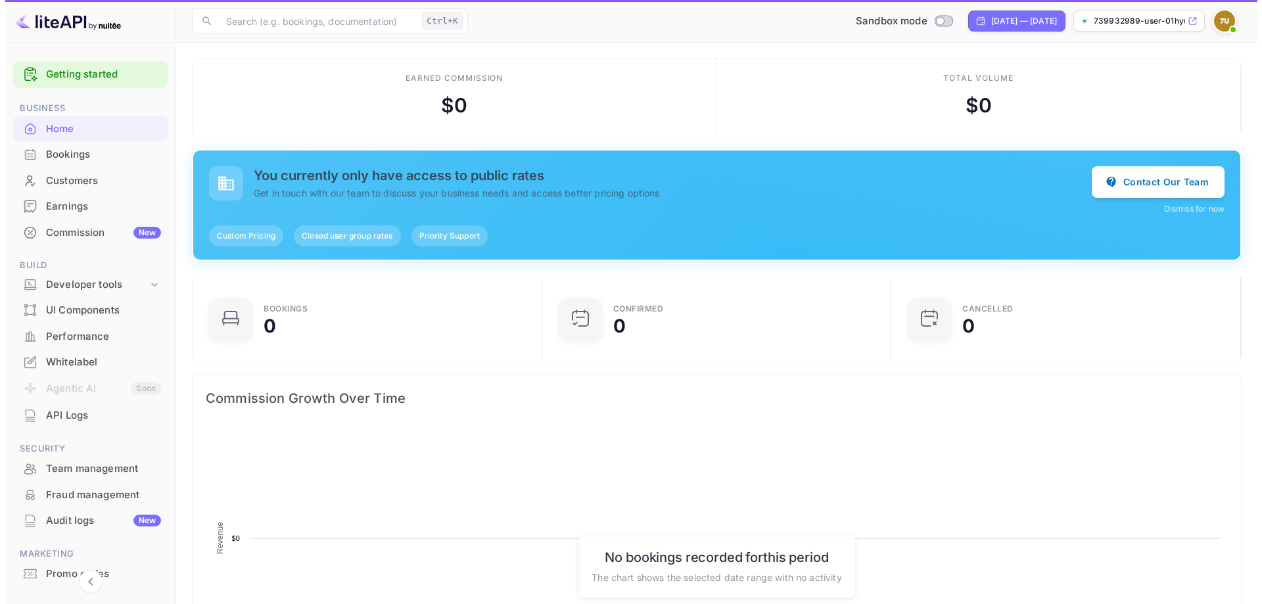
scroll to position [204, 331]
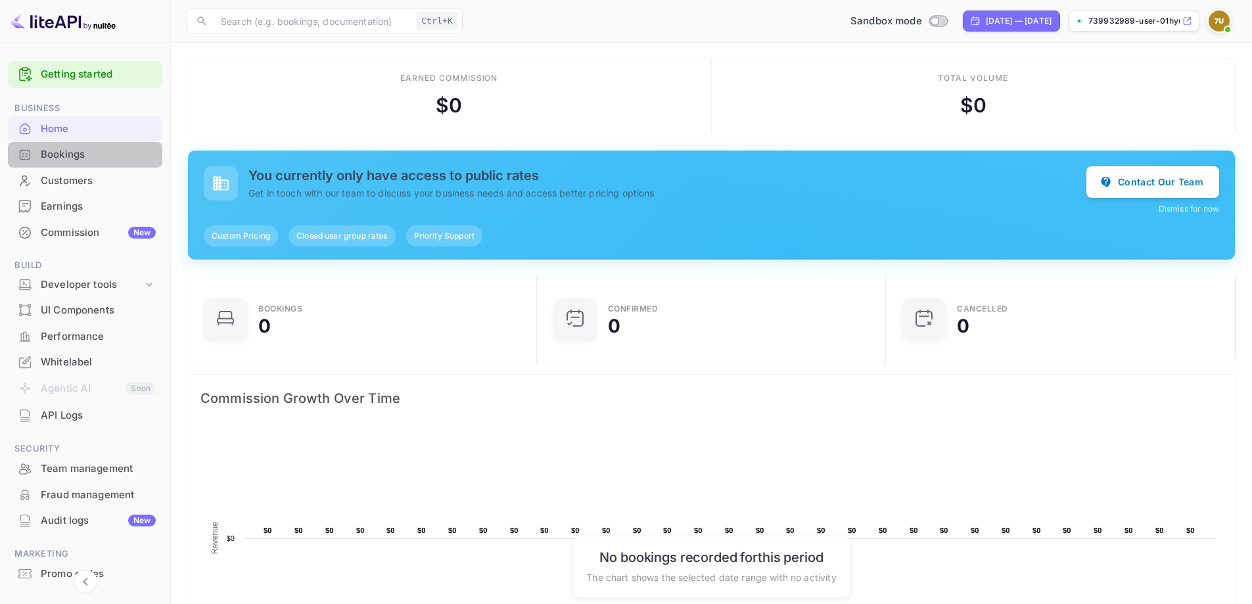
click at [97, 159] on div "Bookings" at bounding box center [98, 154] width 115 height 15
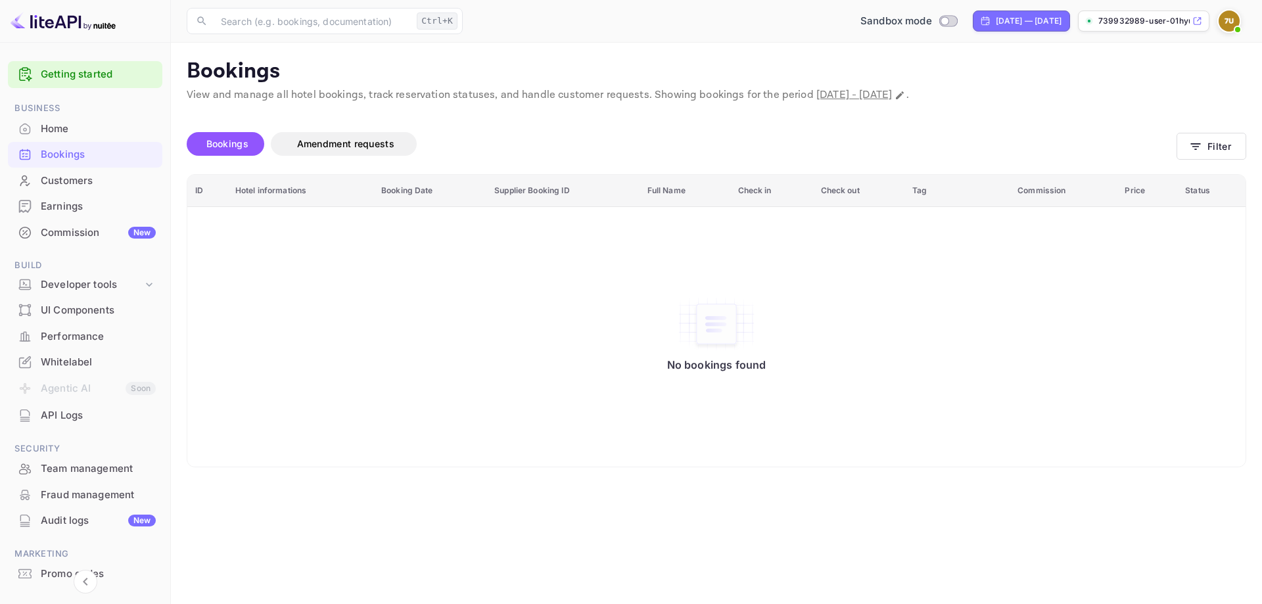
scroll to position [56, 0]
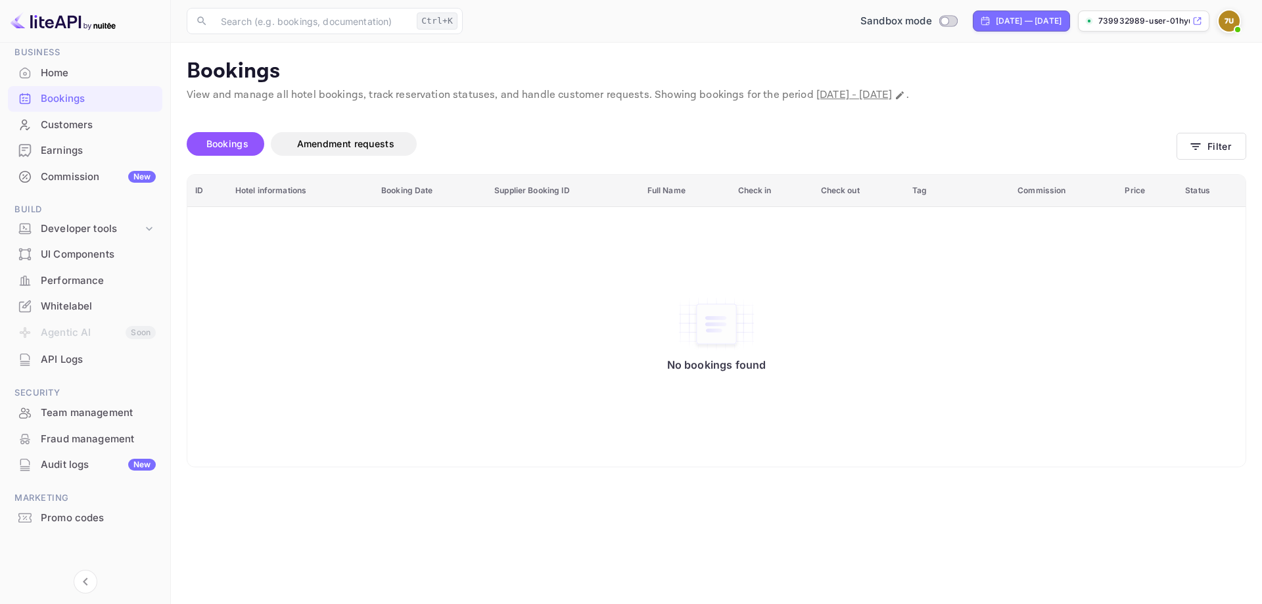
click at [80, 121] on div "Customers" at bounding box center [98, 125] width 115 height 15
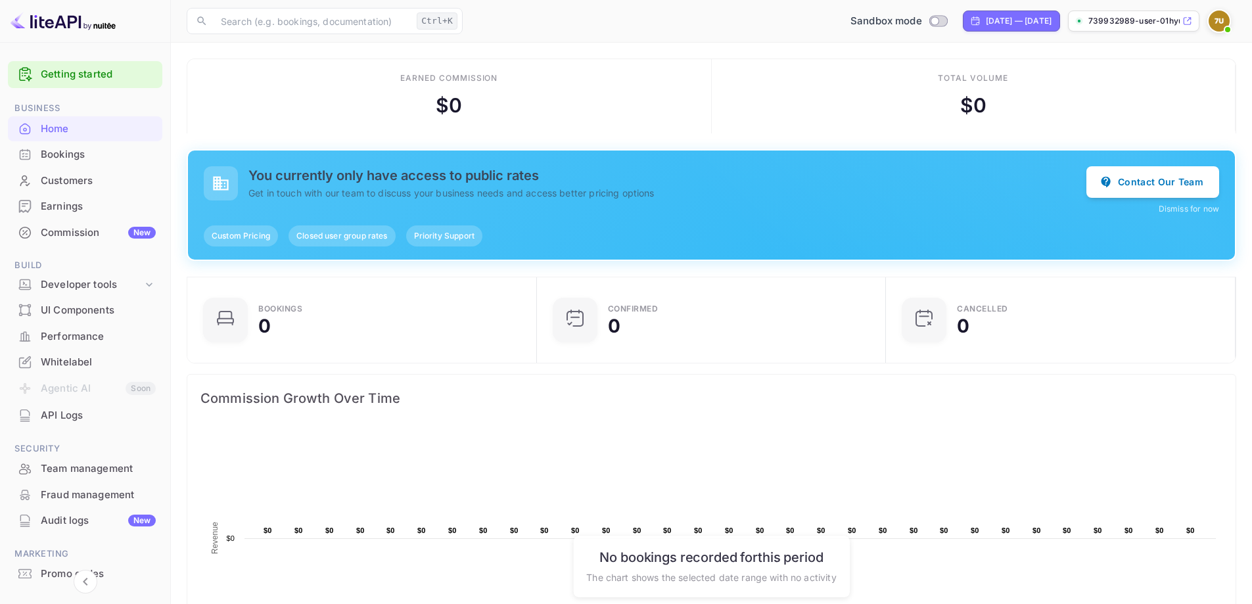
scroll to position [204, 331]
click at [1219, 20] on img at bounding box center [1218, 21] width 21 height 21
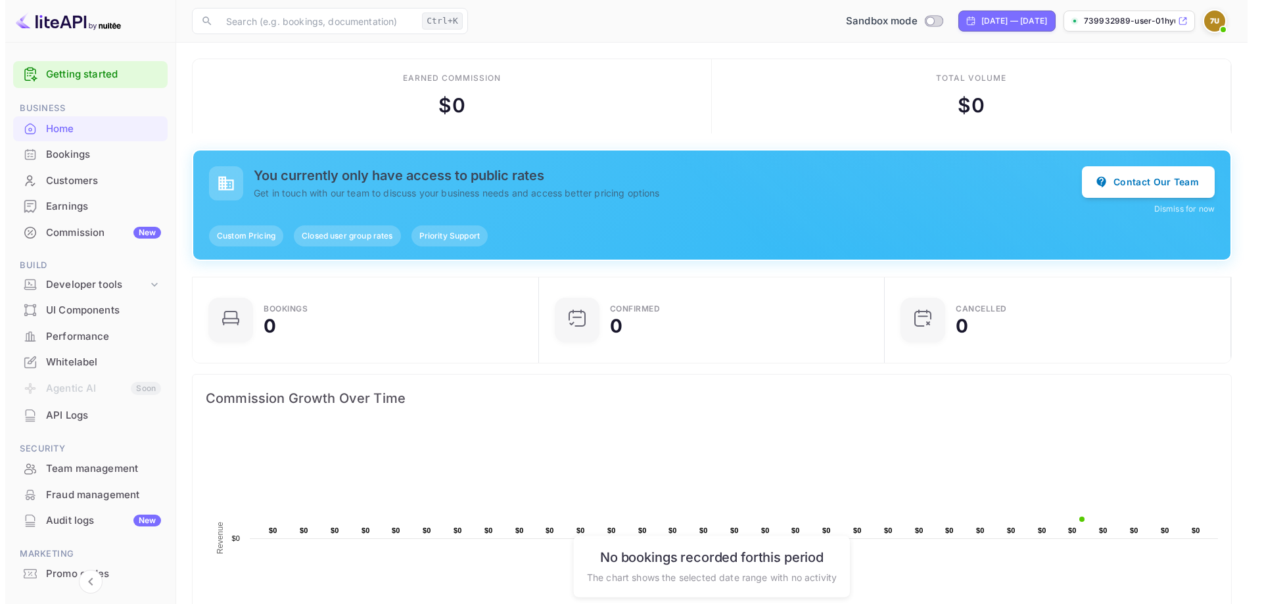
scroll to position [11, 11]
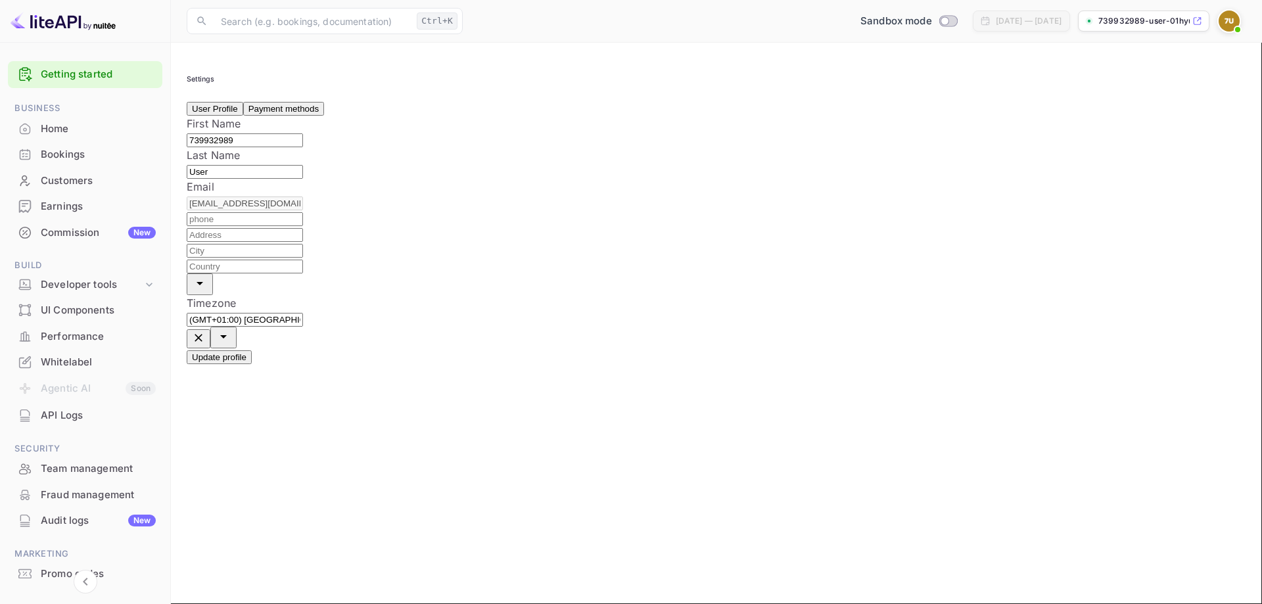
click at [324, 116] on button "Payment methods" at bounding box center [283, 109] width 81 height 14
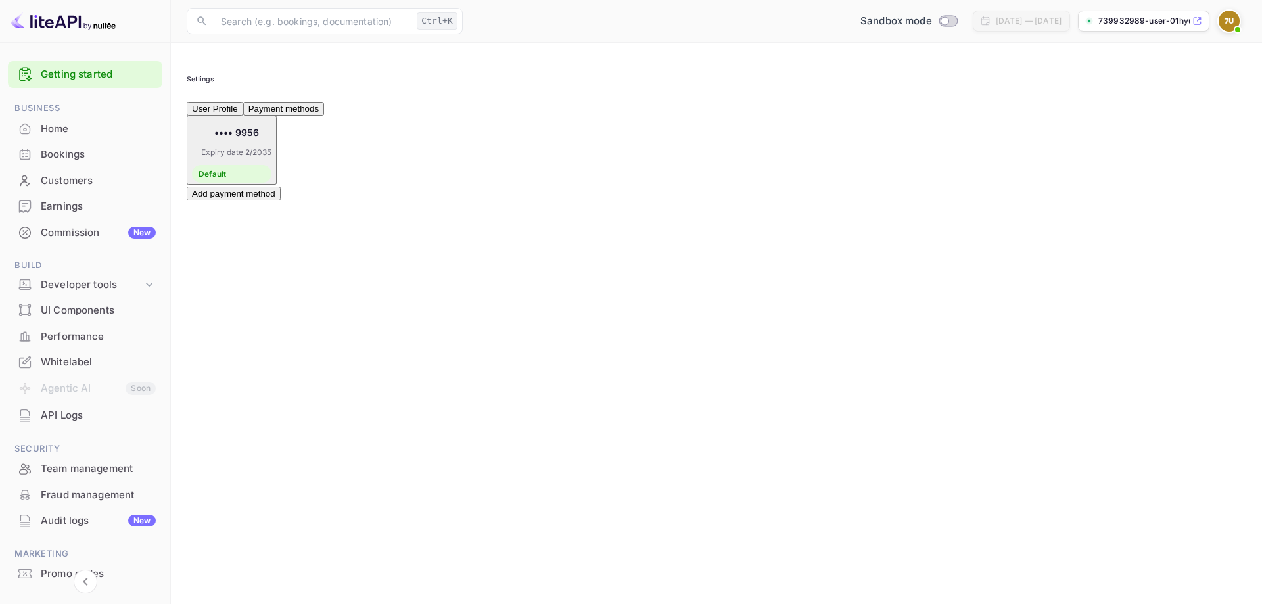
click at [271, 183] on div "•••• 9956 Expiry date 2/2035 Default" at bounding box center [232, 150] width 80 height 65
click at [242, 116] on button "User Profile" at bounding box center [215, 109] width 57 height 14
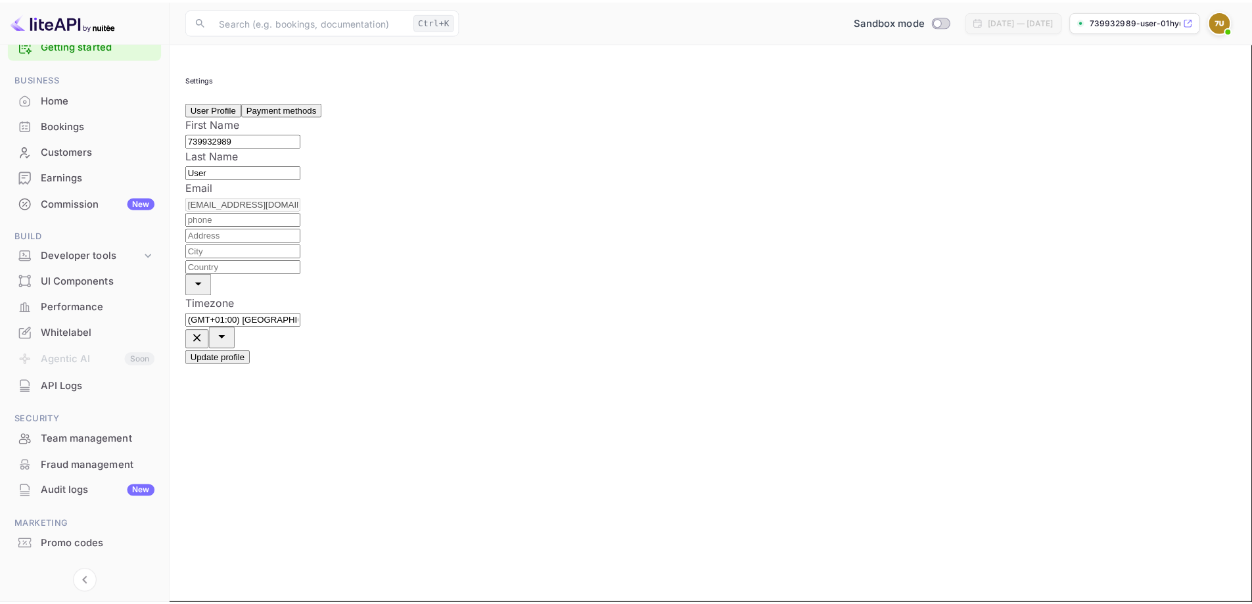
scroll to position [56, 0]
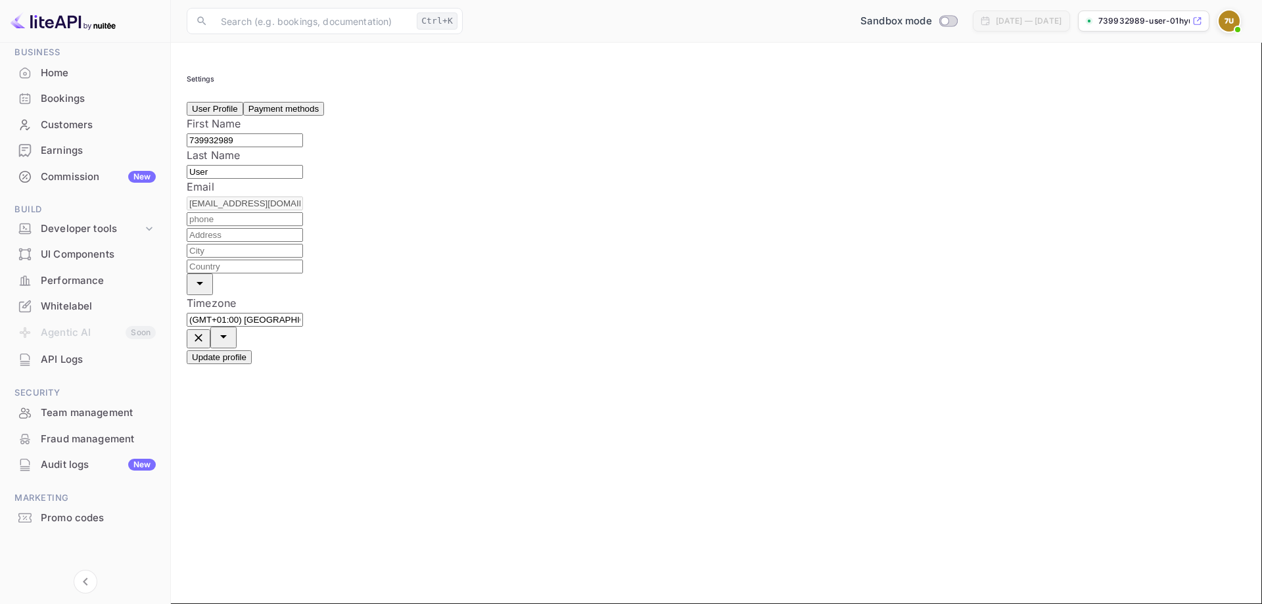
click at [1234, 20] on img at bounding box center [1228, 21] width 21 height 21
click at [57, 74] on div "Home" at bounding box center [98, 73] width 115 height 15
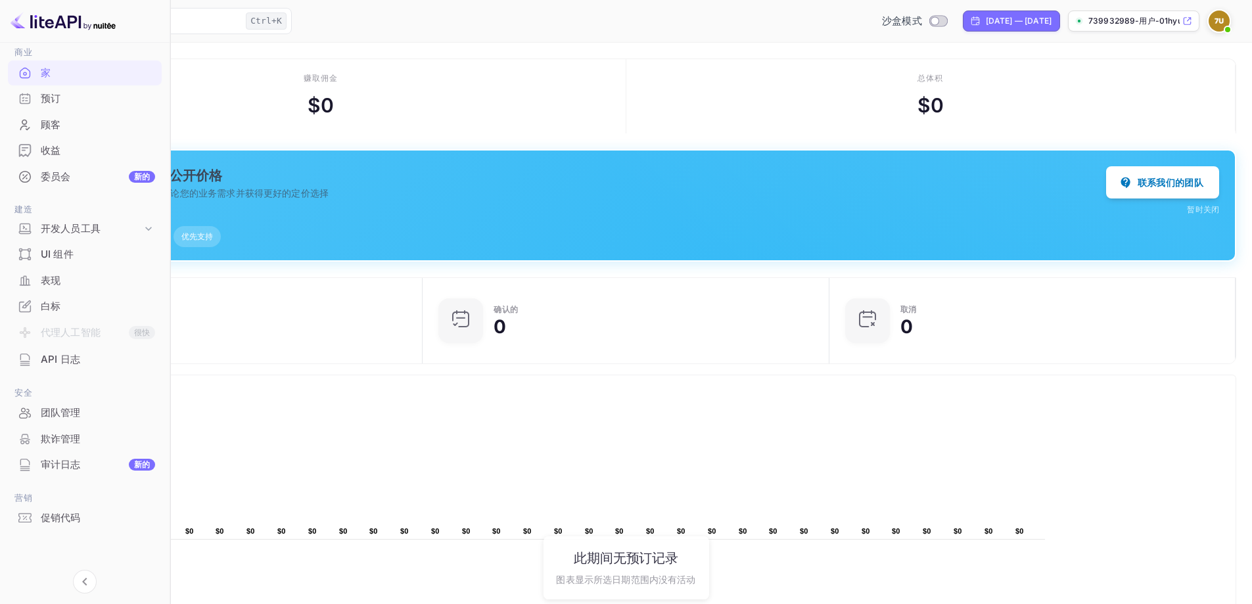
click at [1217, 18] on img at bounding box center [1218, 21] width 21 height 21
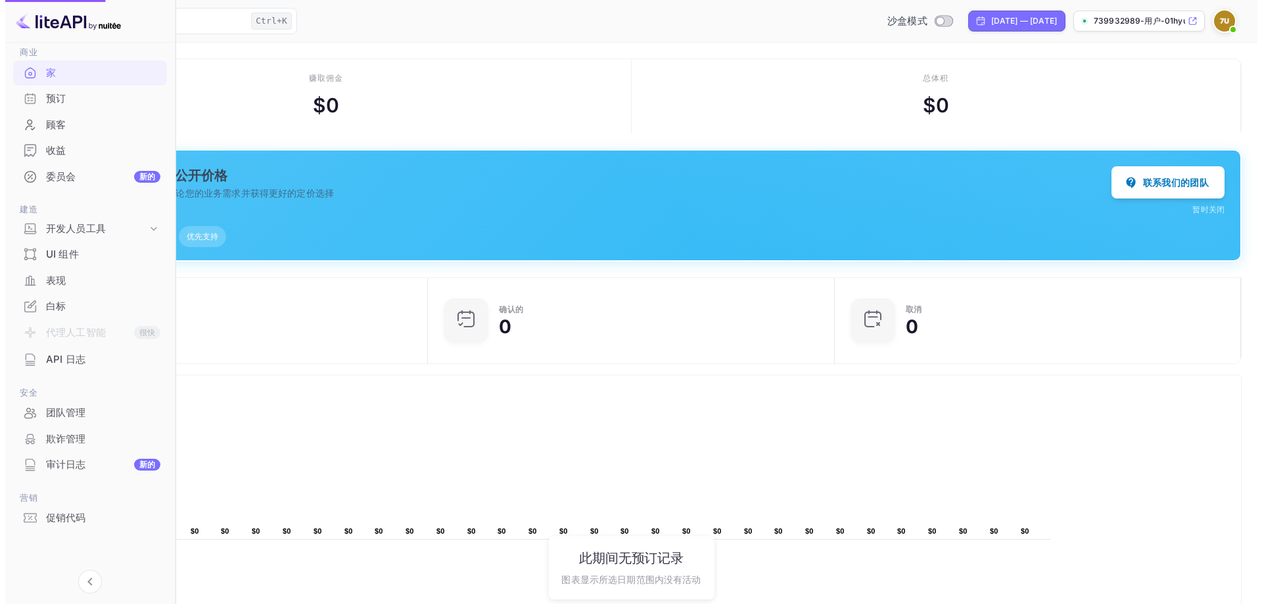
scroll to position [11, 11]
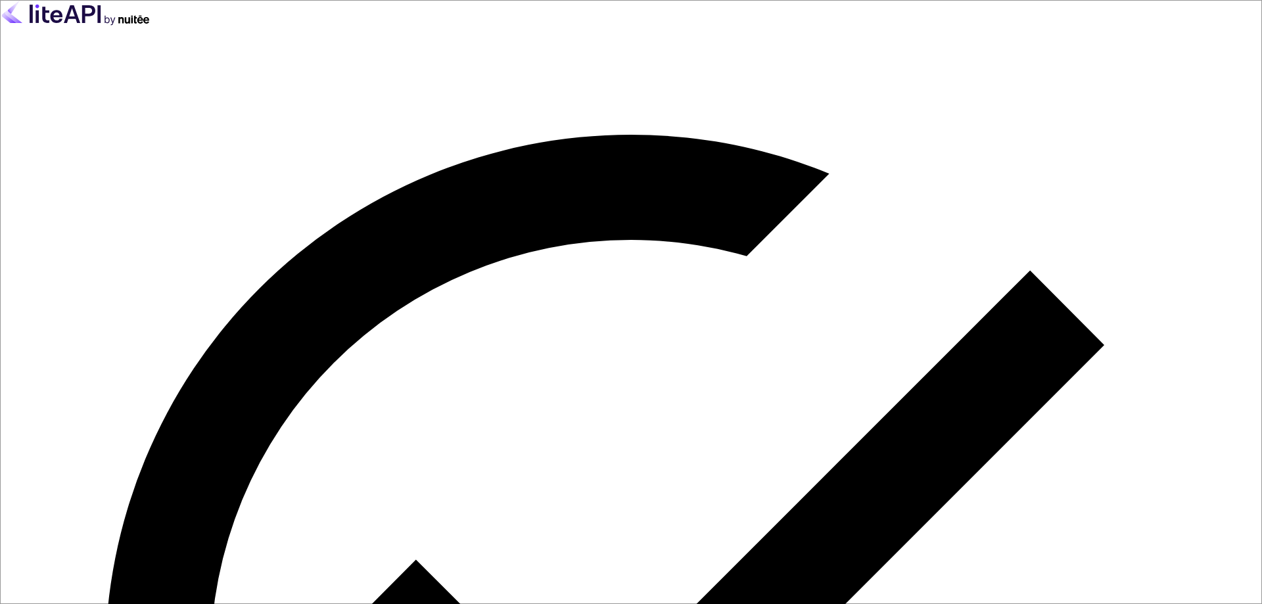
type input "[EMAIL_ADDRESS][DOMAIN_NAME]"
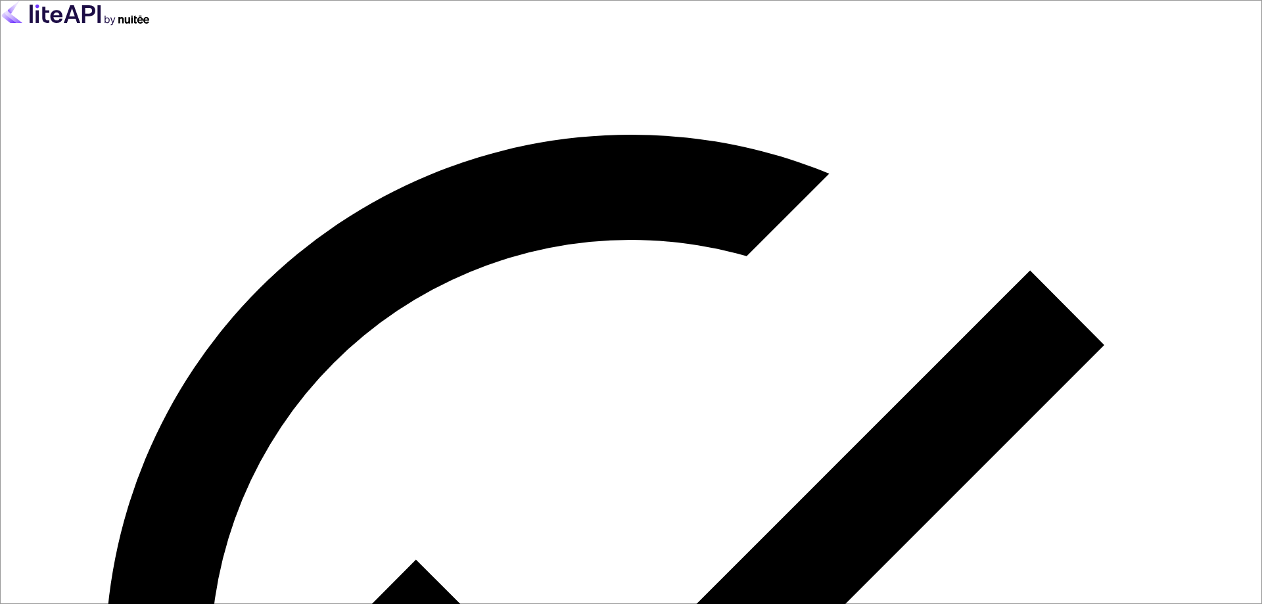
type input "[EMAIL_ADDRESS][DOMAIN_NAME]"
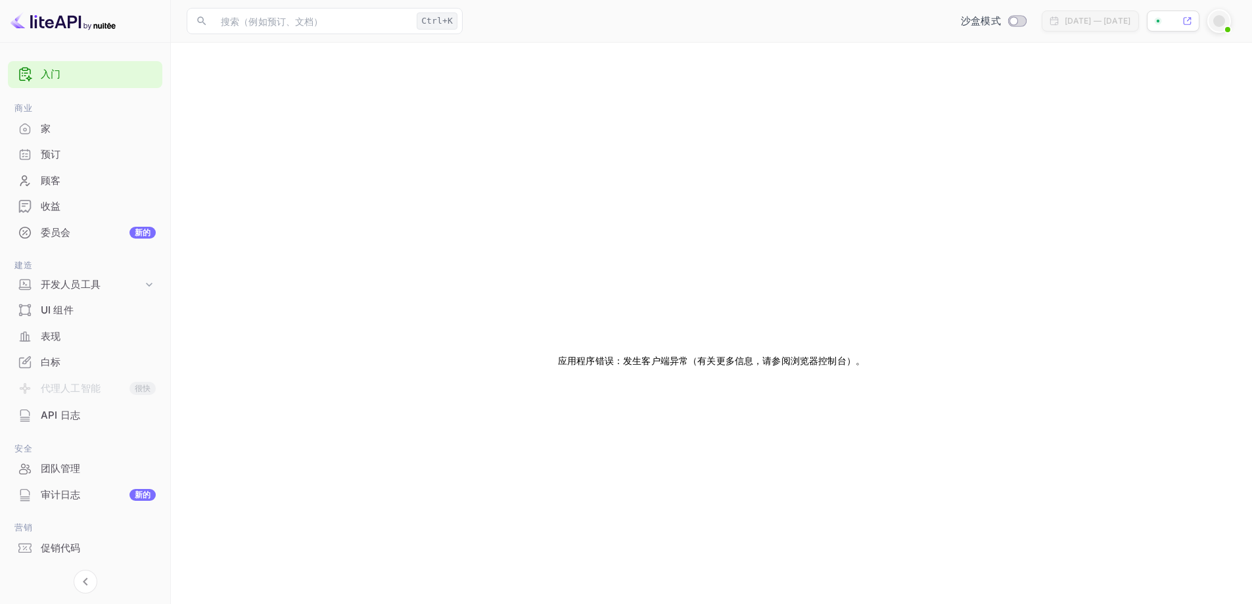
click at [1222, 24] on div at bounding box center [1219, 21] width 12 height 12
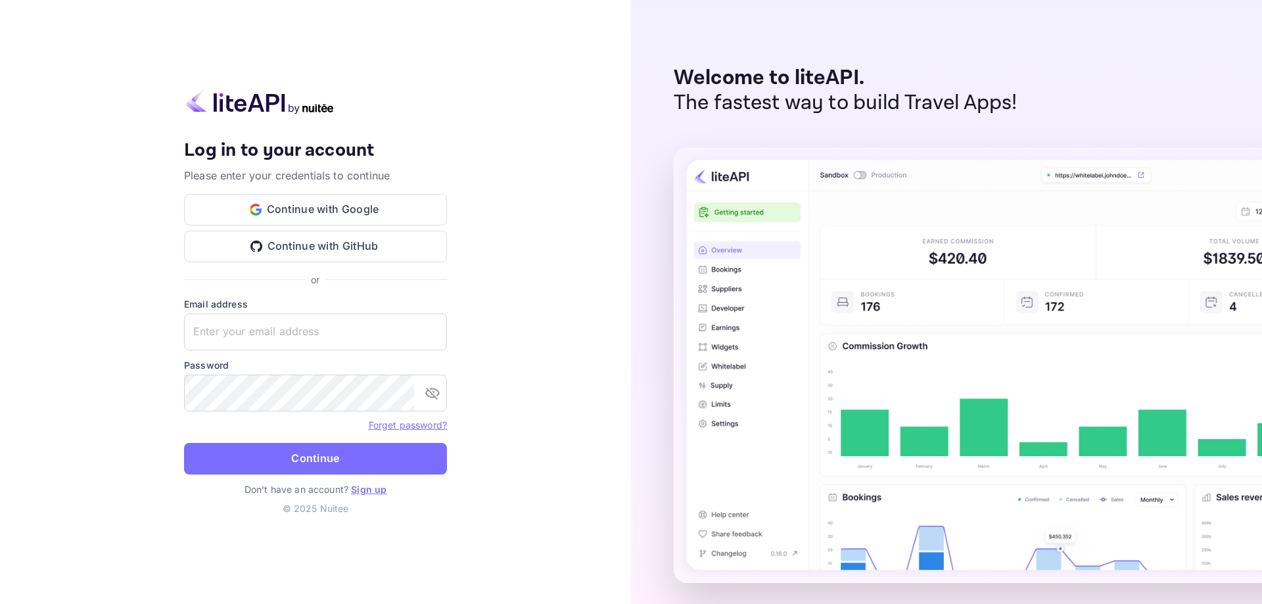
click at [235, 92] on img at bounding box center [259, 102] width 151 height 26
click at [366, 252] on button "Continue with GitHub" at bounding box center [315, 247] width 263 height 32
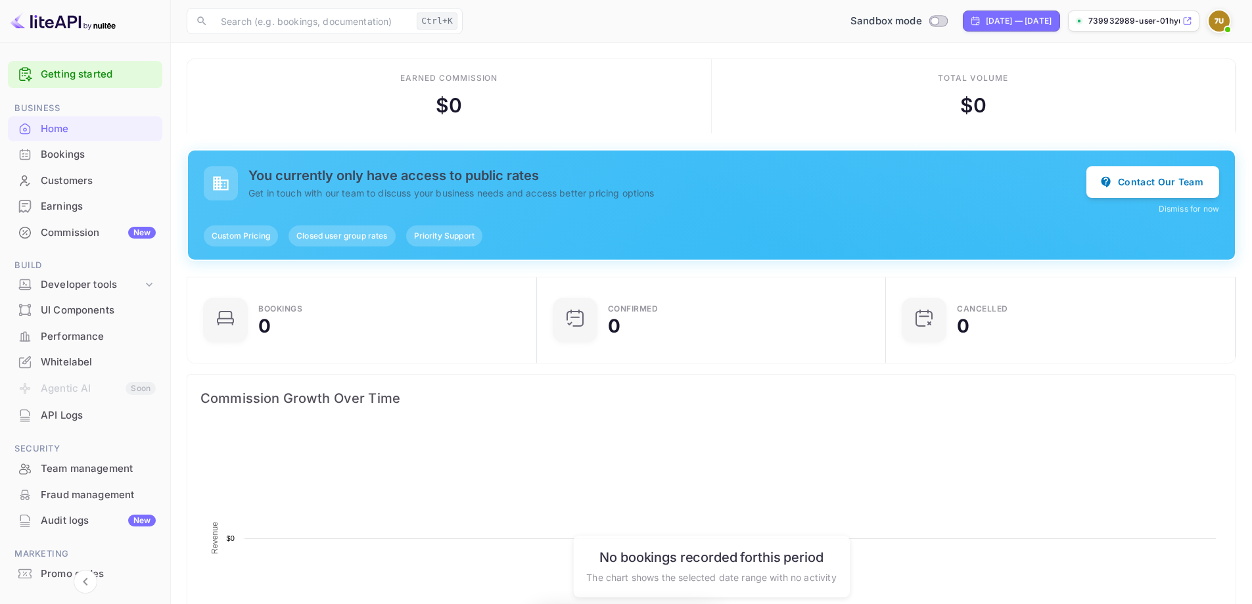
scroll to position [204, 331]
click at [1226, 22] on img at bounding box center [1218, 21] width 21 height 21
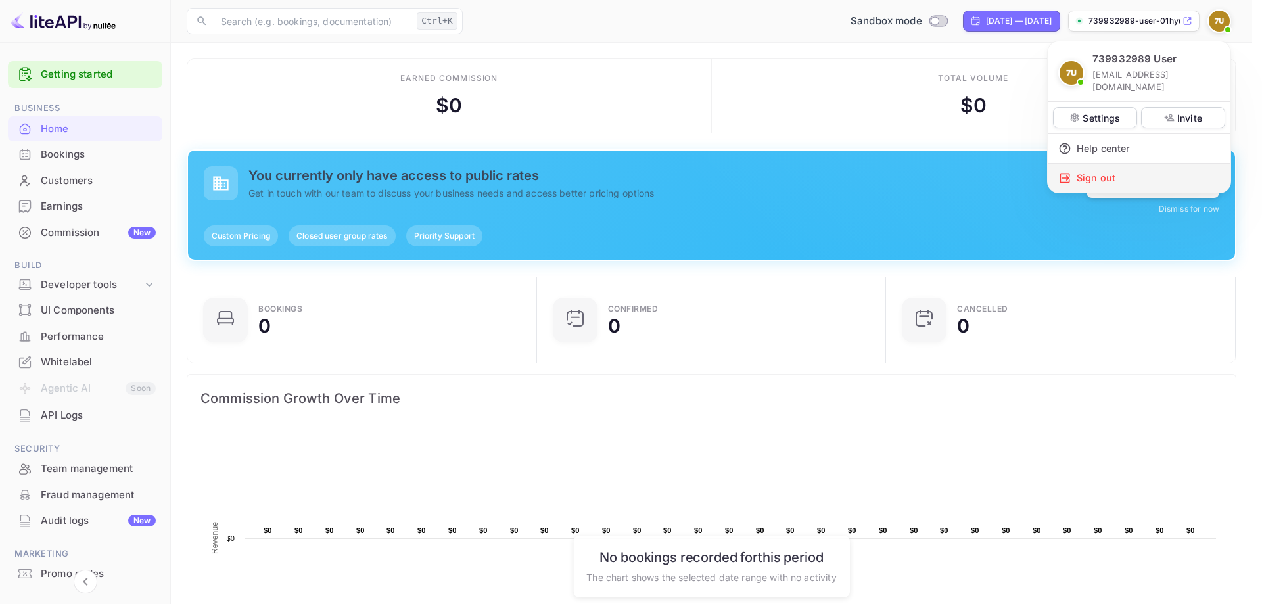
click at [1124, 166] on div "Sign out" at bounding box center [1138, 178] width 183 height 29
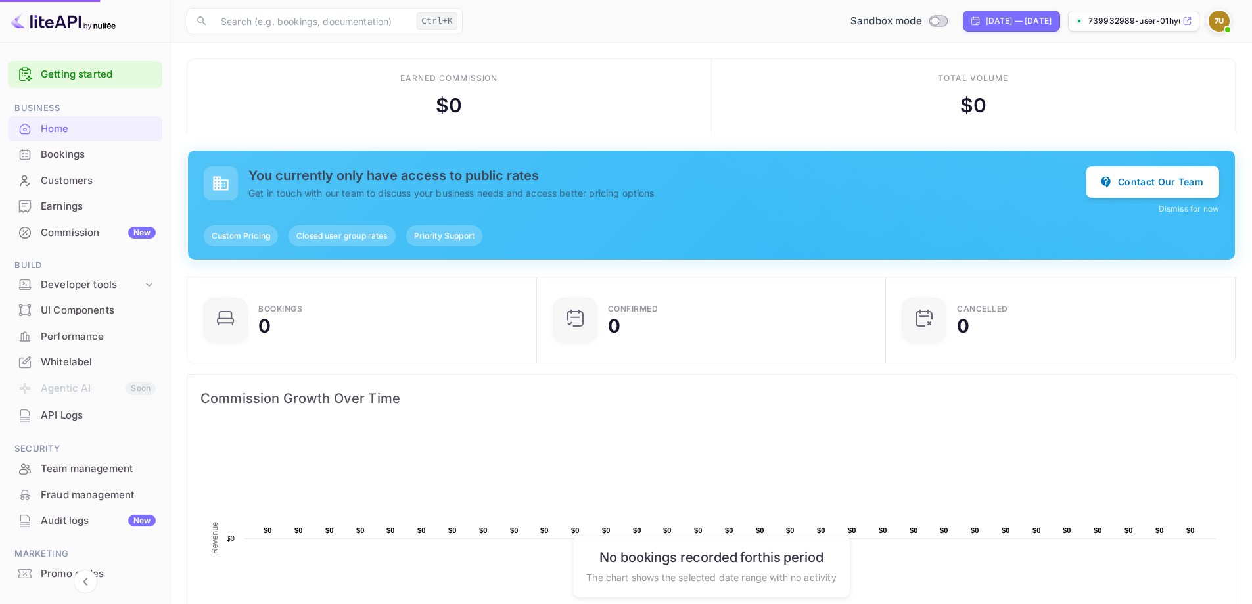
scroll to position [11, 11]
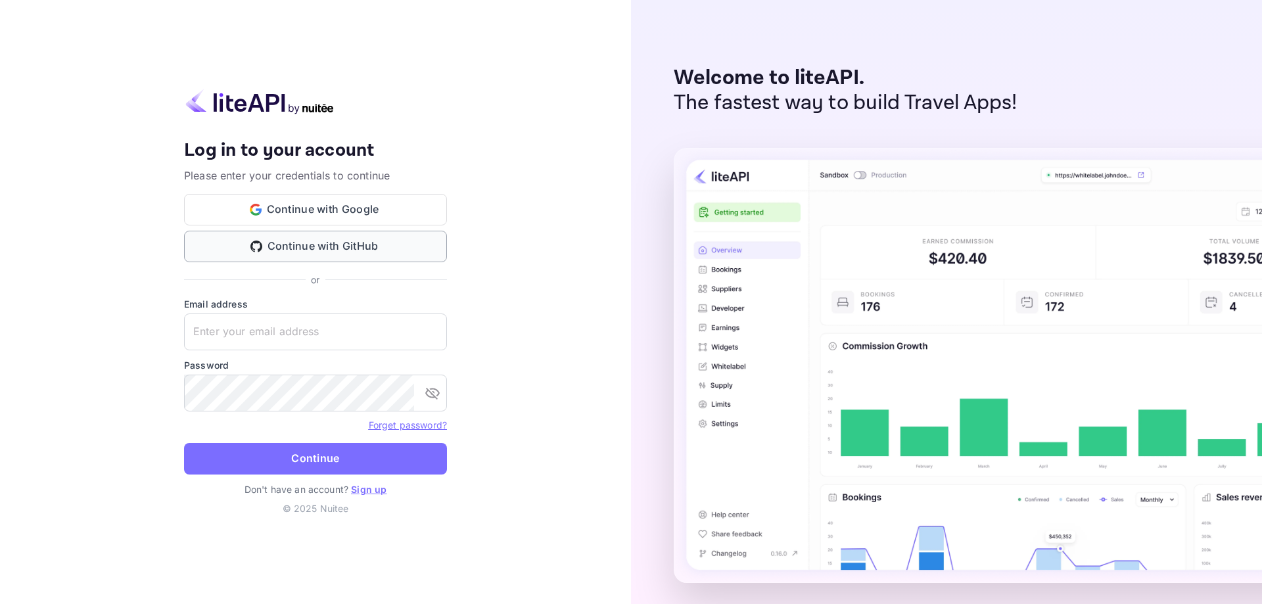
click at [354, 248] on button "Continue with GitHub" at bounding box center [315, 247] width 263 height 32
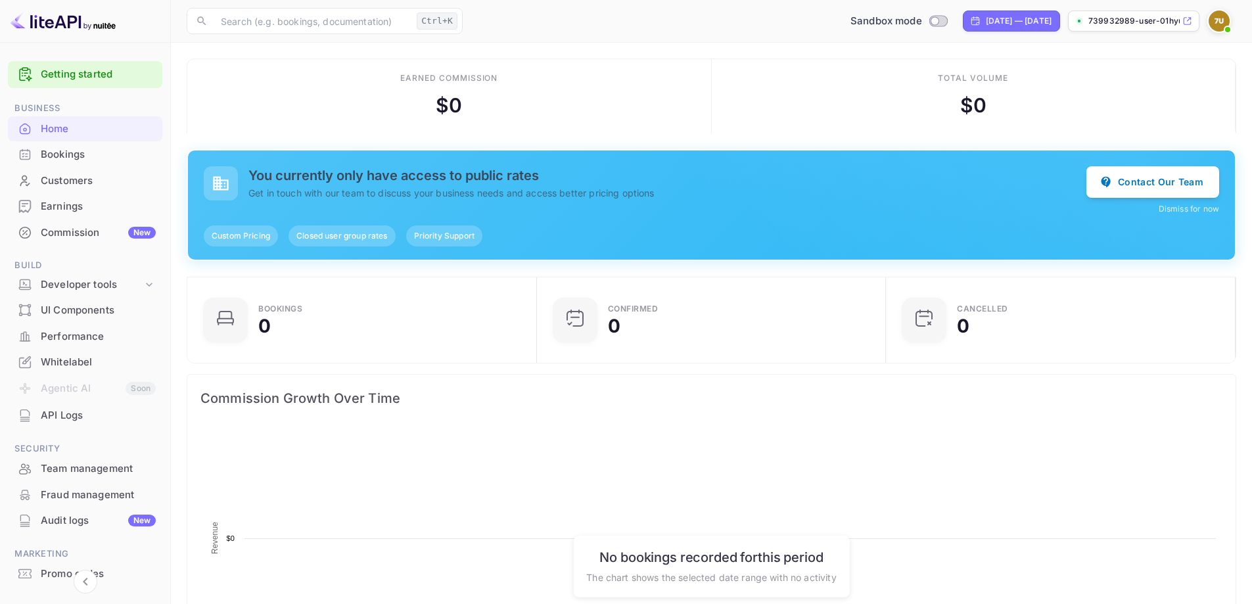
scroll to position [204, 331]
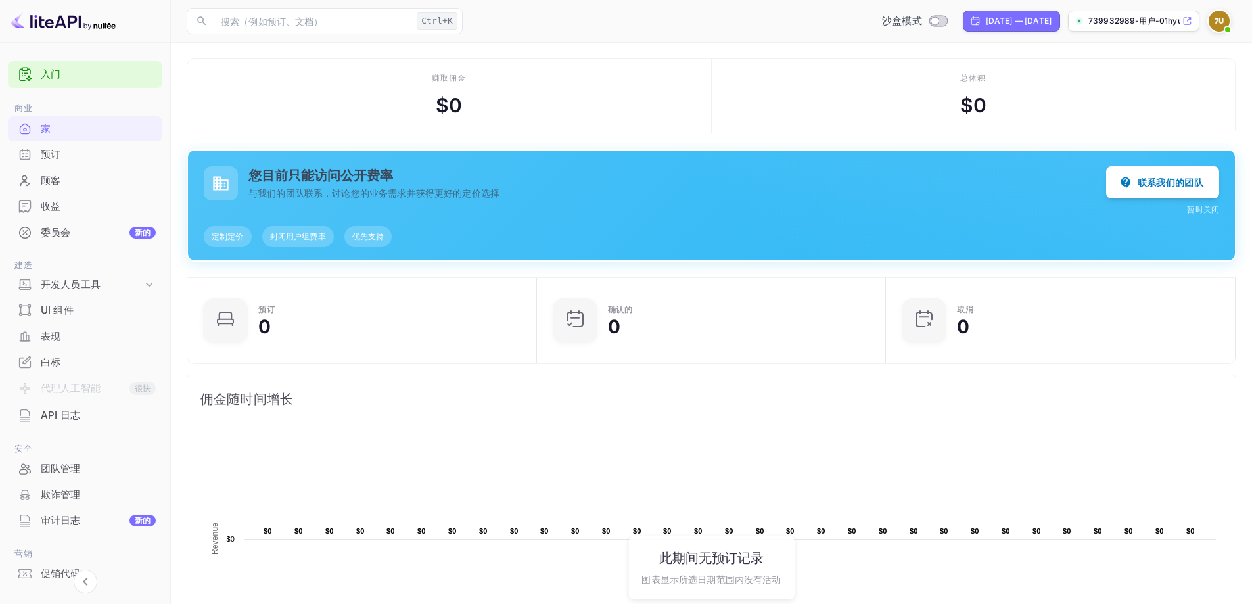
click at [69, 155] on div "预订" at bounding box center [98, 154] width 115 height 15
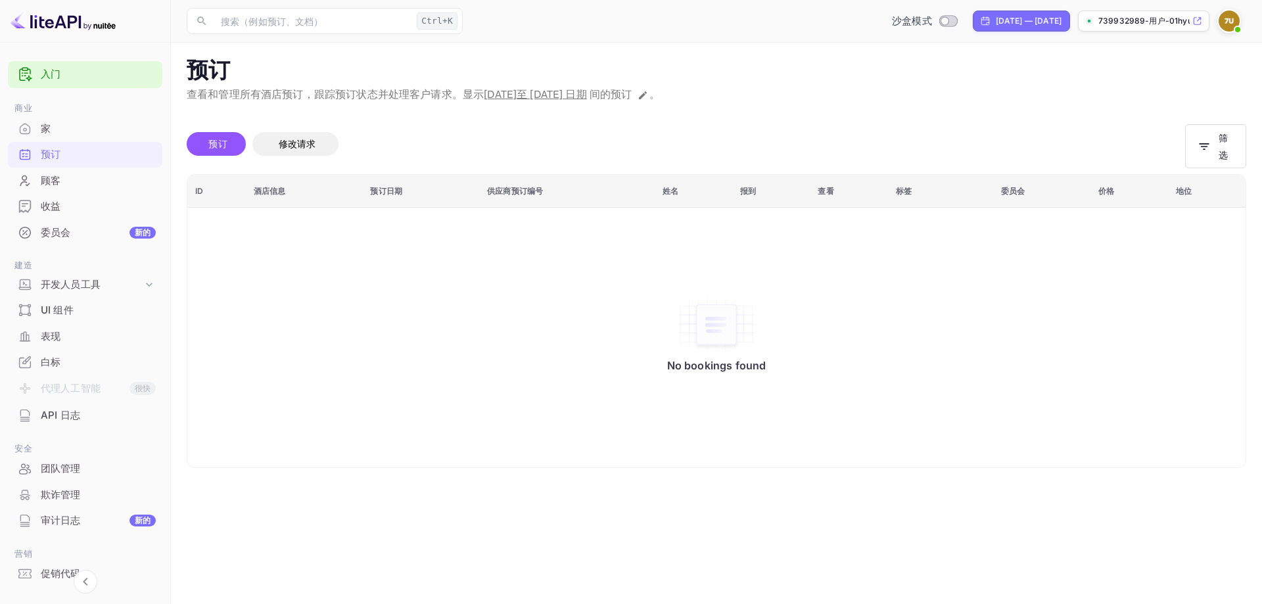
click at [62, 366] on div "白标" at bounding box center [98, 362] width 115 height 15
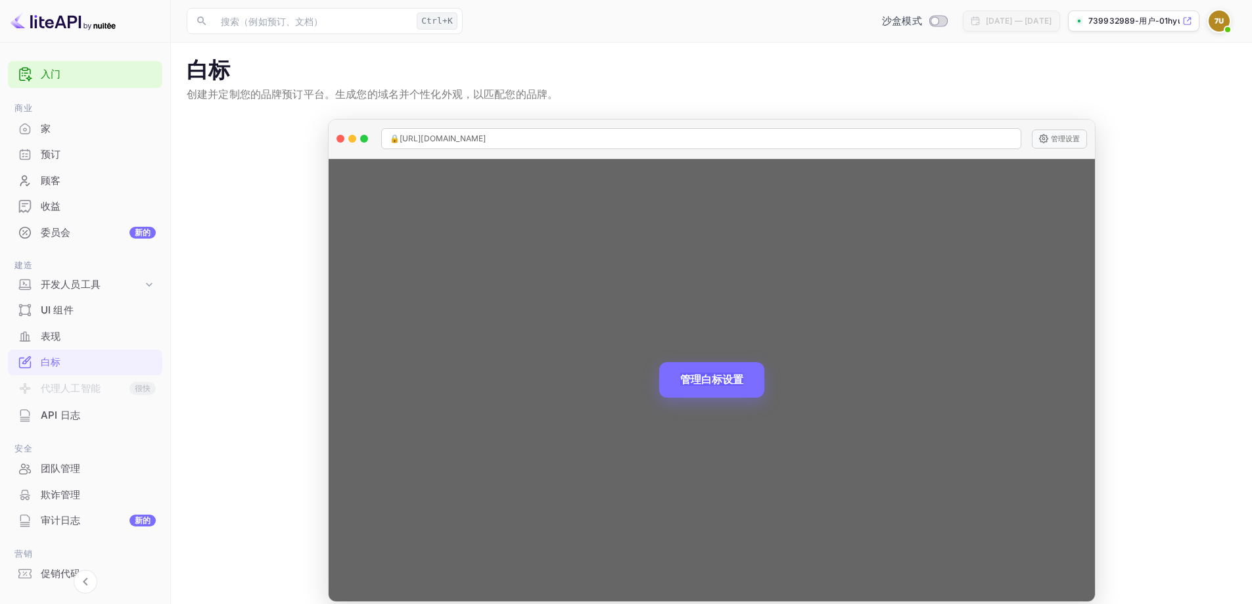
click at [714, 382] on font "管理白标设置" at bounding box center [711, 379] width 63 height 13
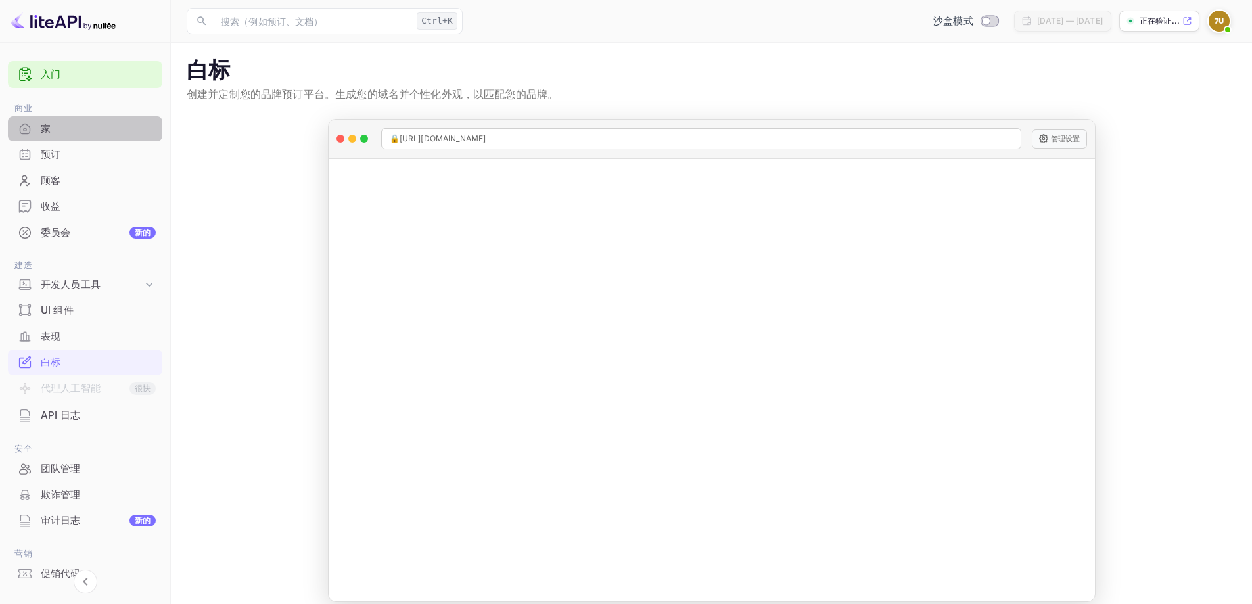
click at [127, 125] on div "家" at bounding box center [98, 129] width 115 height 15
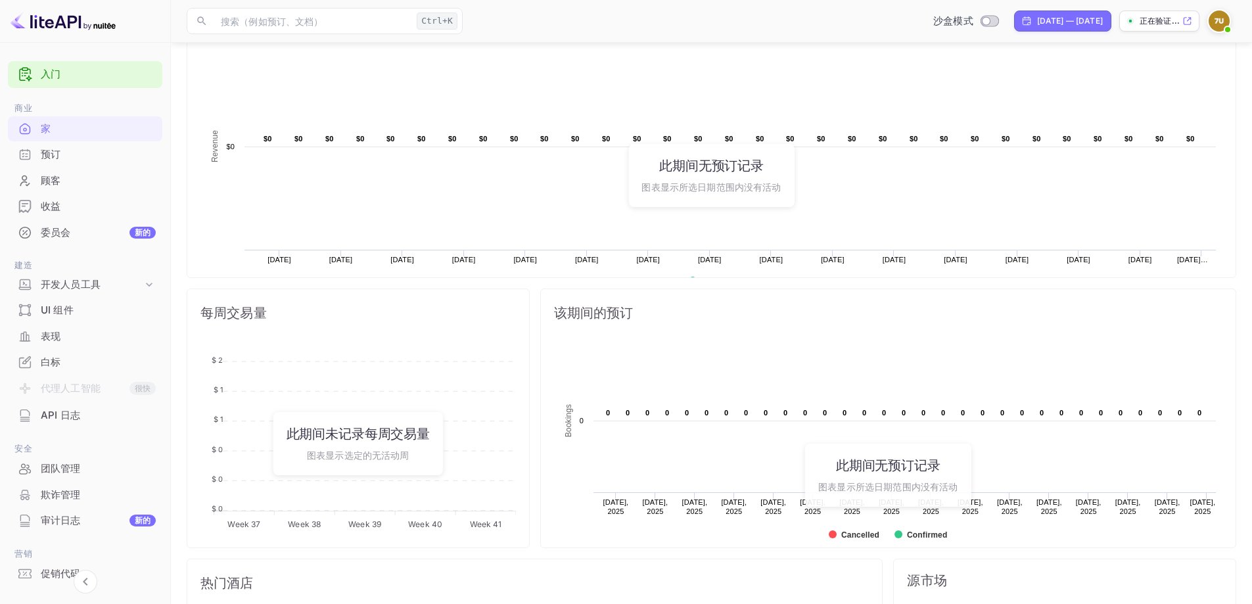
scroll to position [544, 0]
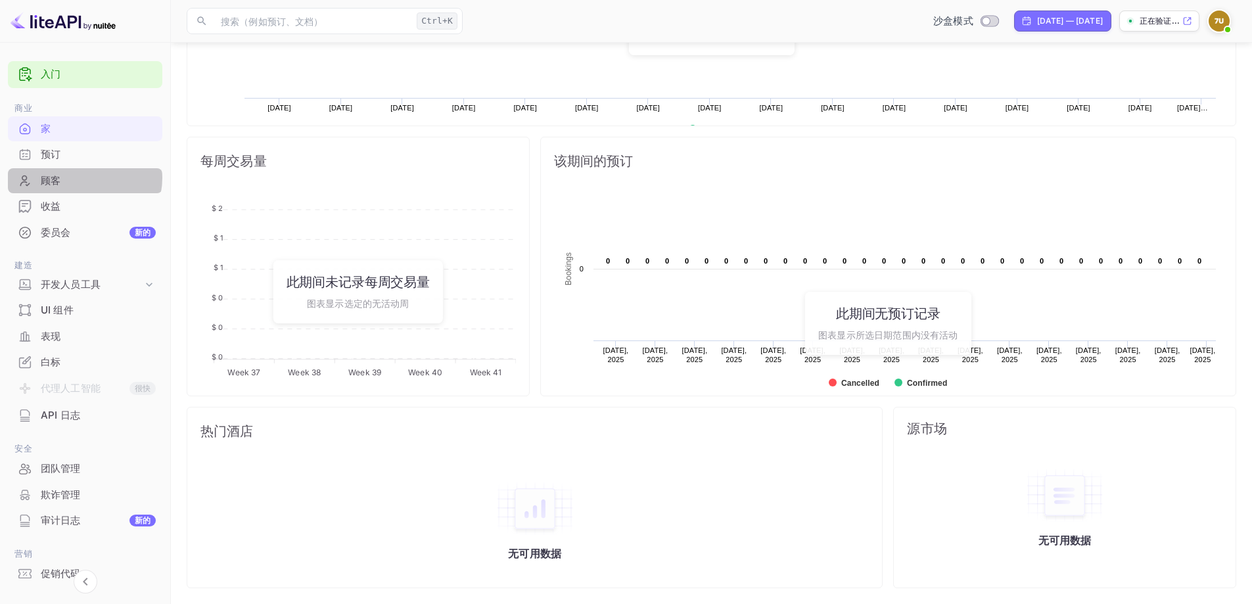
click at [80, 177] on div "顾客" at bounding box center [98, 180] width 115 height 15
